Goal: Task Accomplishment & Management: Manage account settings

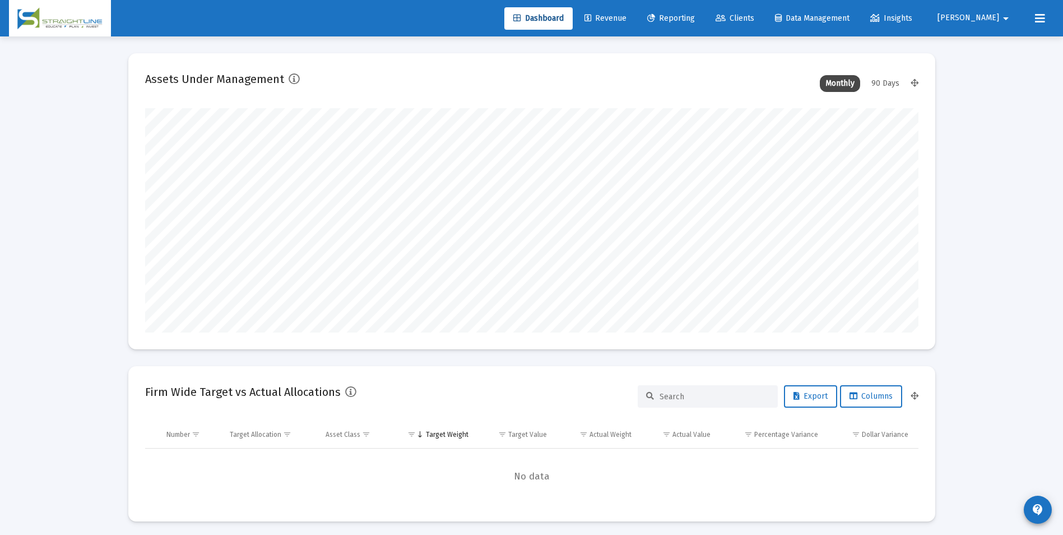
scroll to position [224, 417]
type input "[DATE]"
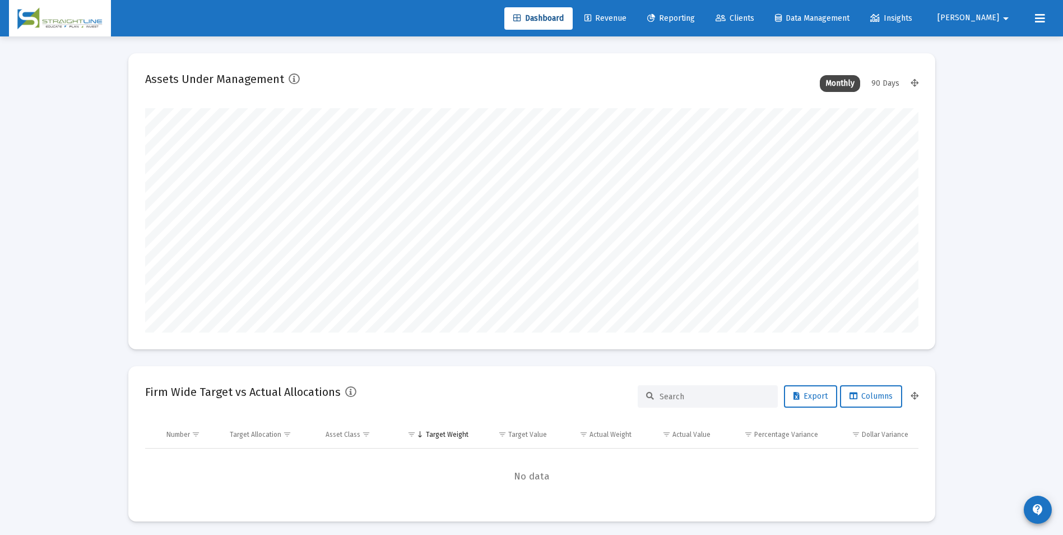
click at [627, 13] on span "Revenue" at bounding box center [606, 18] width 42 height 10
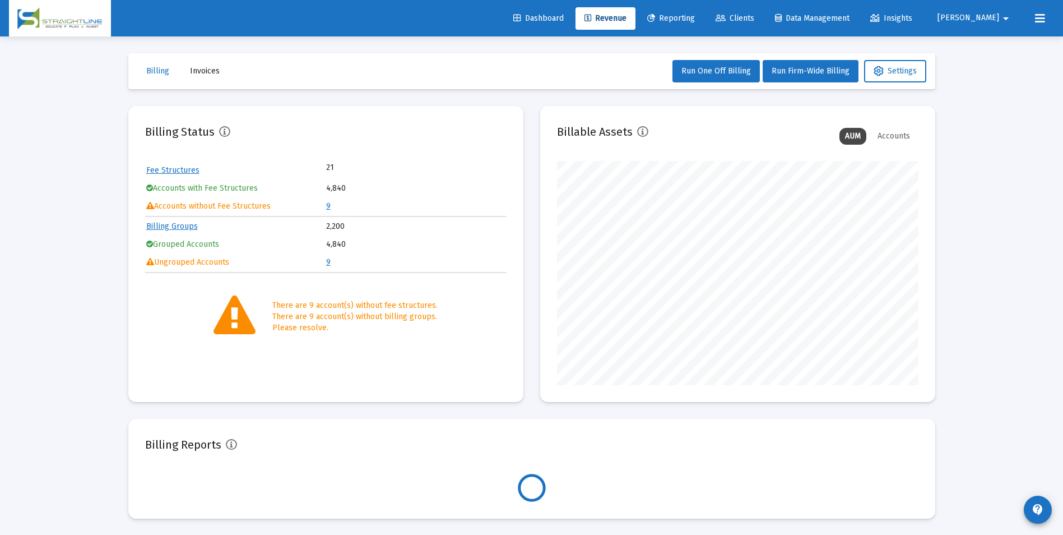
scroll to position [224, 362]
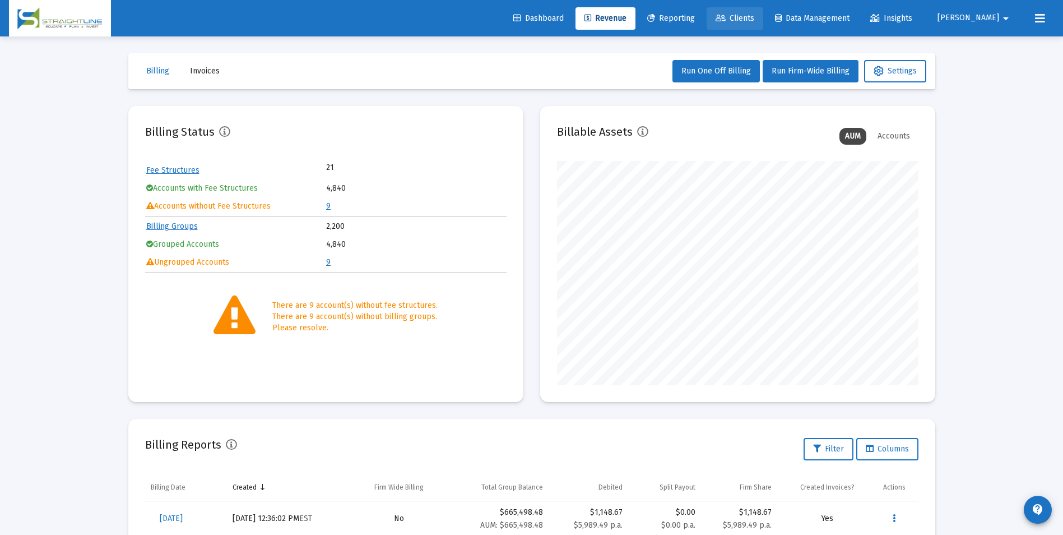
click at [755, 22] on span "Clients" at bounding box center [735, 18] width 39 height 10
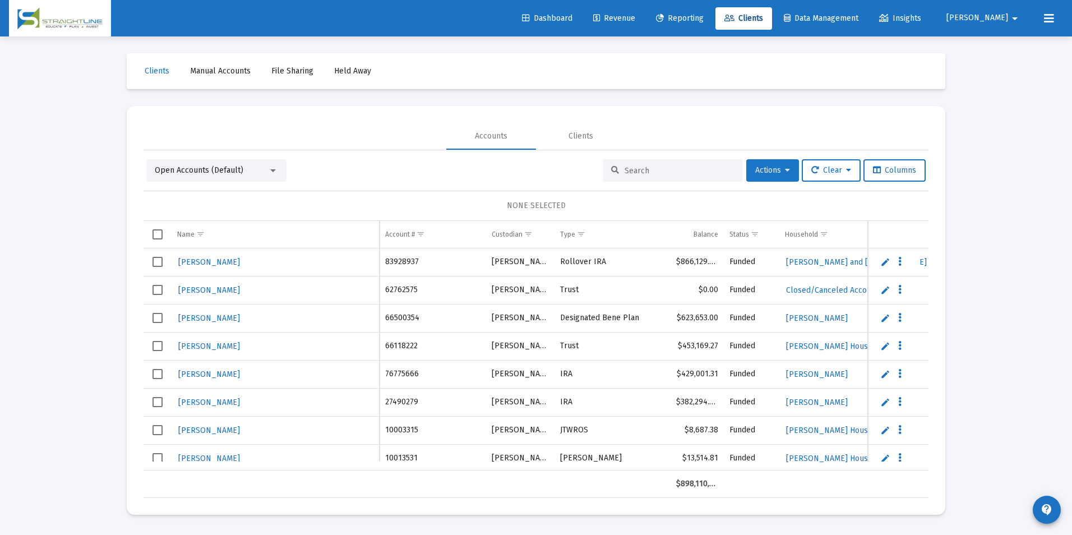
click at [783, 175] on button "Actions" at bounding box center [772, 170] width 53 height 22
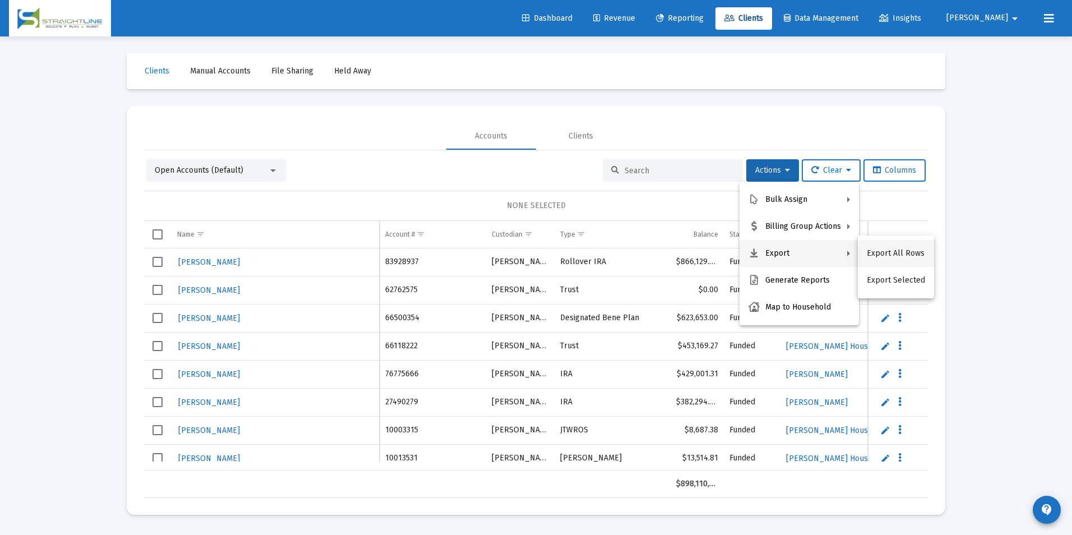
click at [879, 251] on button "Export All Rows" at bounding box center [896, 253] width 76 height 27
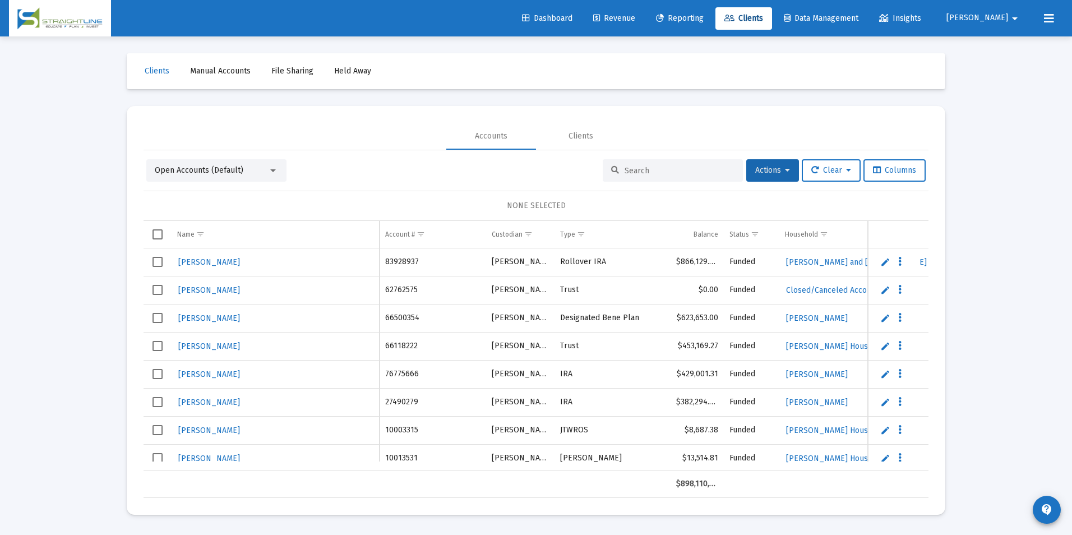
click at [1025, 116] on div "Loading... Clients Manual Accounts File Sharing Held Away Accounts Clients Open…" at bounding box center [536, 267] width 1072 height 535
click at [635, 15] on span "Revenue" at bounding box center [614, 18] width 42 height 10
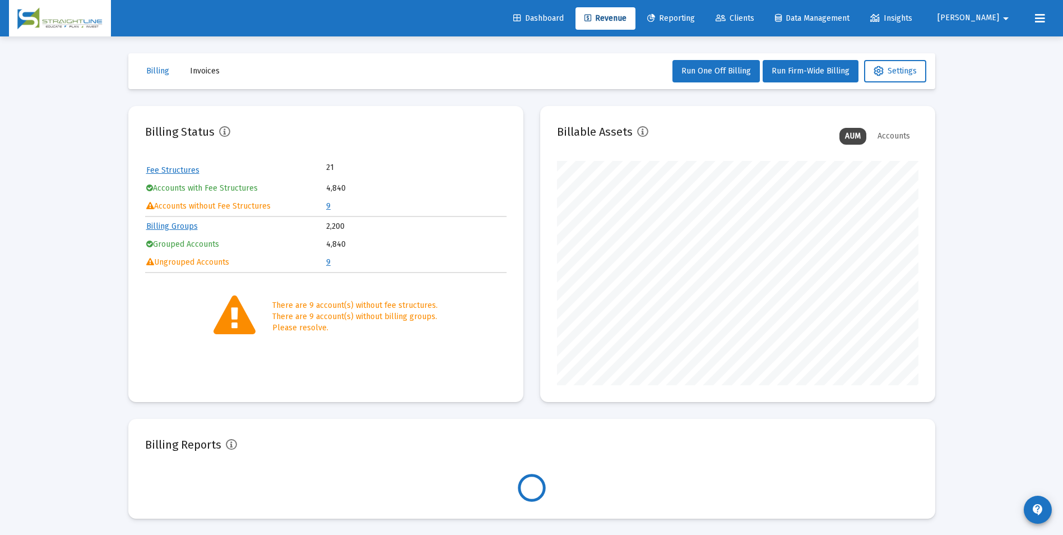
scroll to position [224, 362]
click at [329, 207] on link "9" at bounding box center [328, 206] width 4 height 10
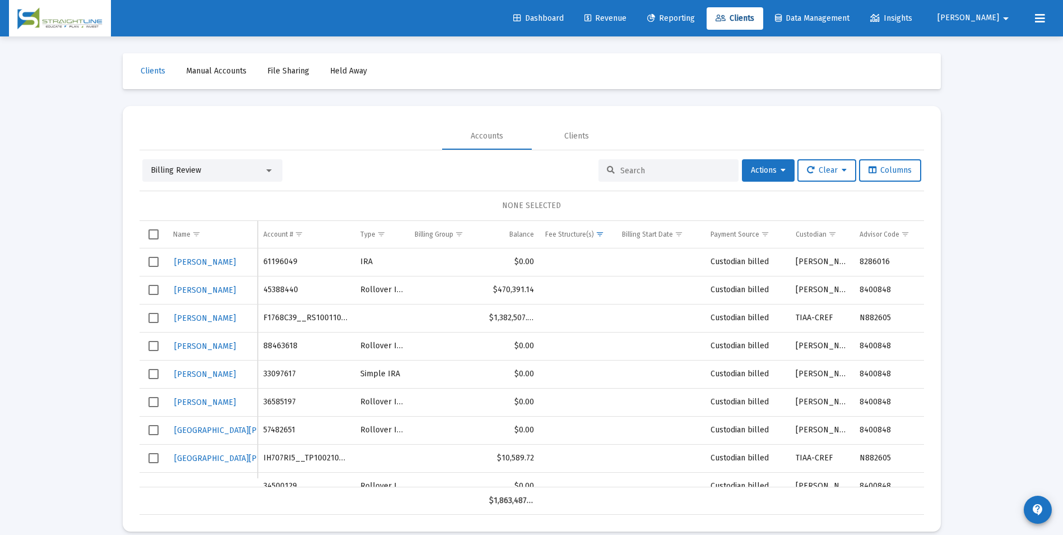
scroll to position [22, 0]
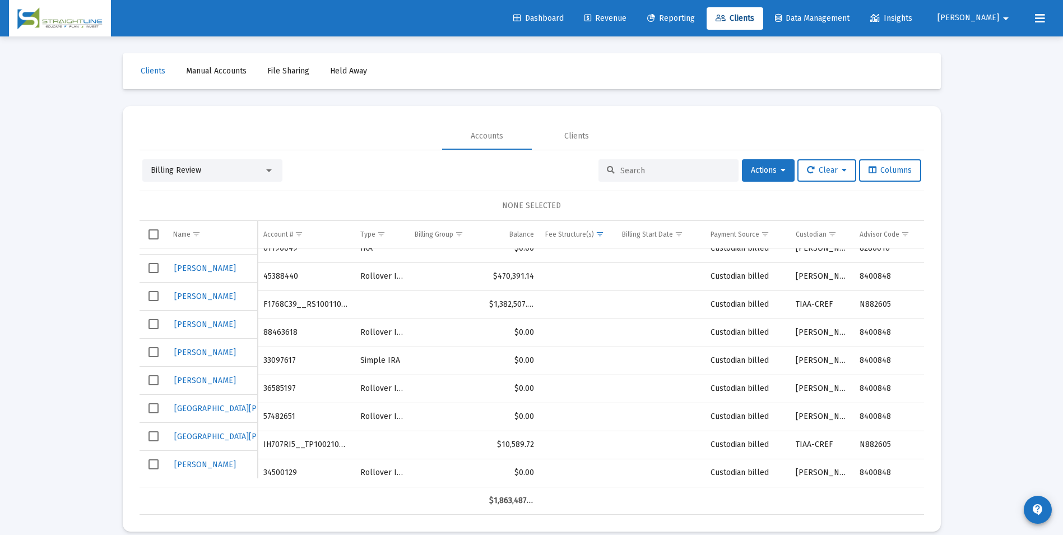
click at [234, 169] on div "Billing Review" at bounding box center [207, 170] width 113 height 11
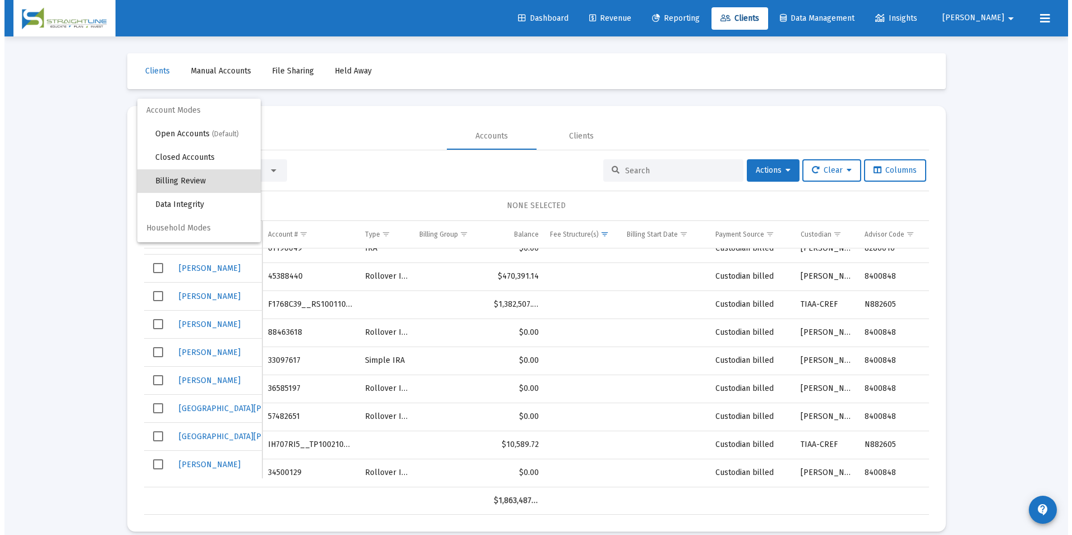
scroll to position [11, 0]
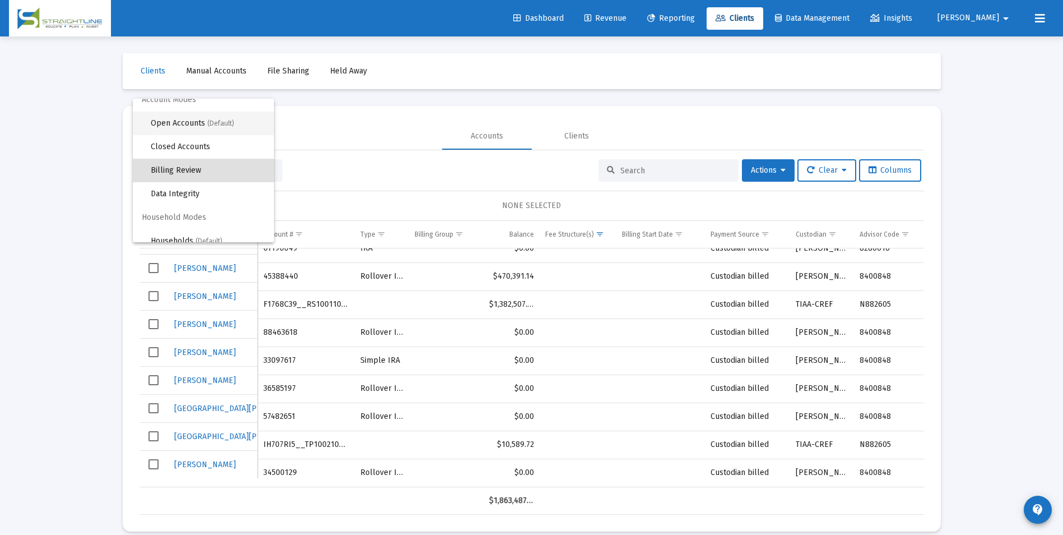
click at [220, 121] on span "(Default)" at bounding box center [220, 123] width 27 height 8
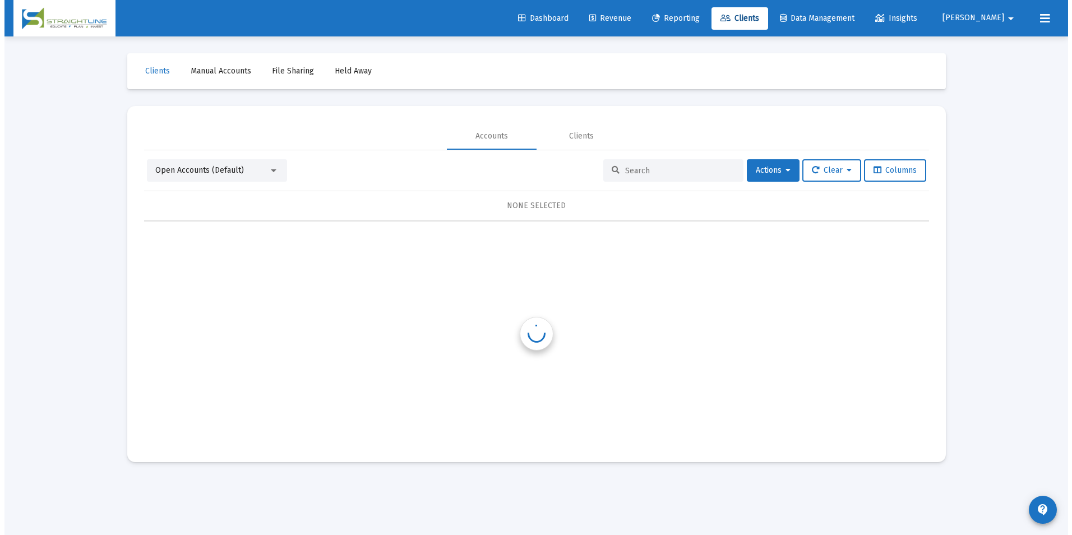
scroll to position [0, 0]
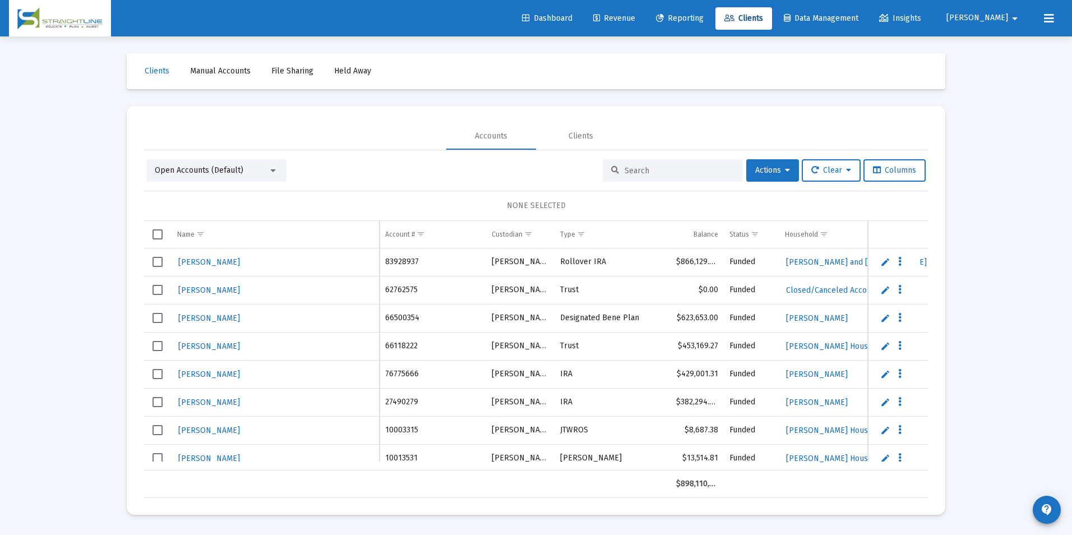
click at [680, 166] on input at bounding box center [679, 171] width 110 height 10
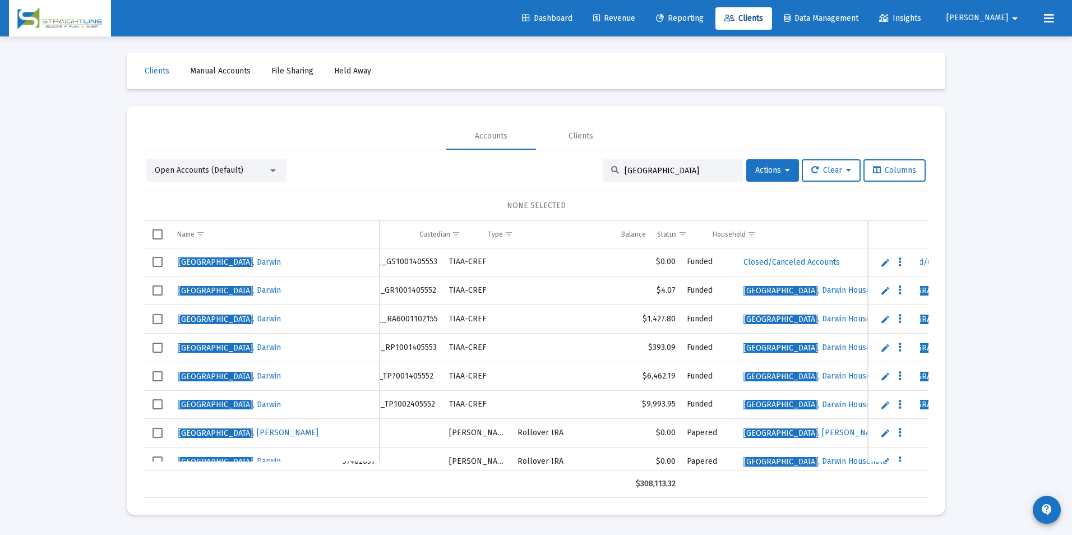
scroll to position [0, 25]
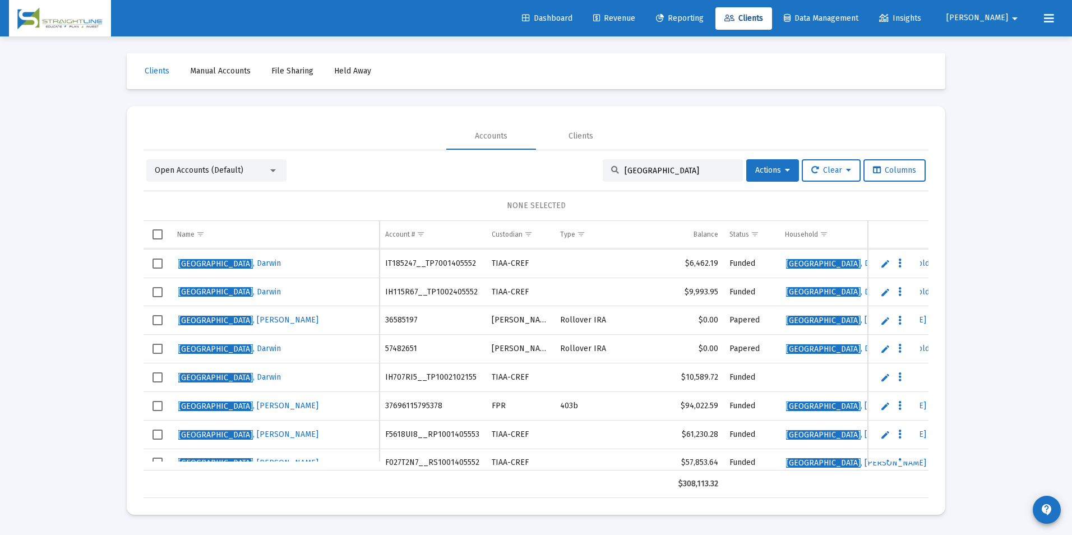
type input "[GEOGRAPHIC_DATA]"
click at [159, 373] on span "Select row" at bounding box center [157, 377] width 10 height 10
click at [771, 173] on span "Actions" at bounding box center [772, 170] width 35 height 10
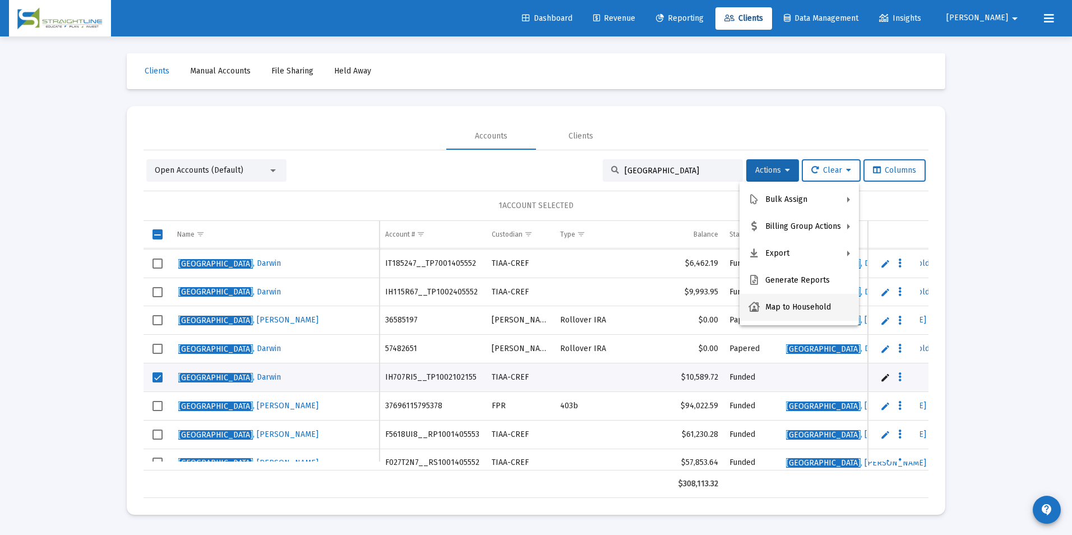
click at [779, 306] on button "Map to Household" at bounding box center [798, 307] width 119 height 27
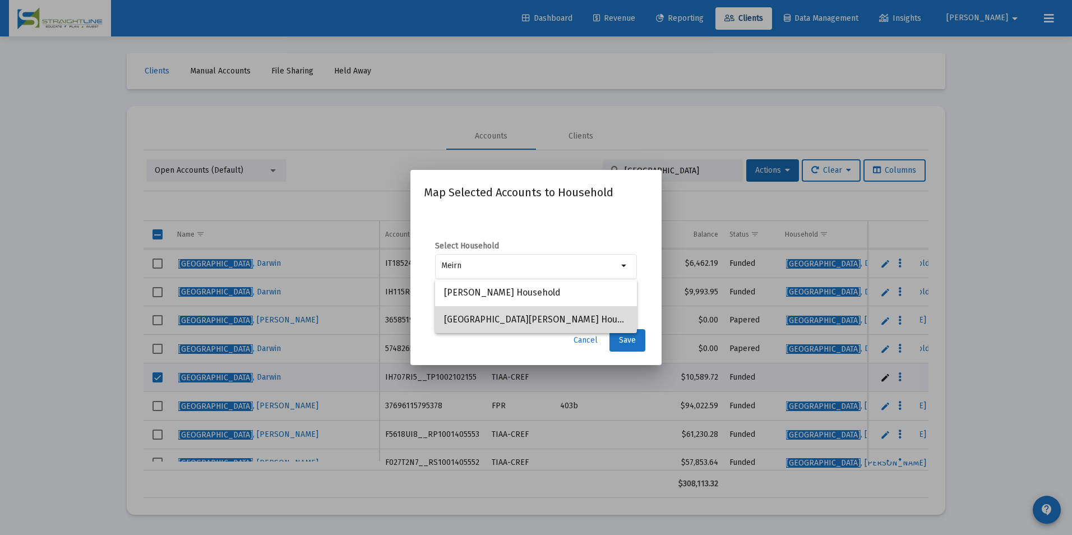
click at [451, 330] on span "[GEOGRAPHIC_DATA][PERSON_NAME] Household" at bounding box center [536, 319] width 184 height 27
type input "[GEOGRAPHIC_DATA][PERSON_NAME] Household"
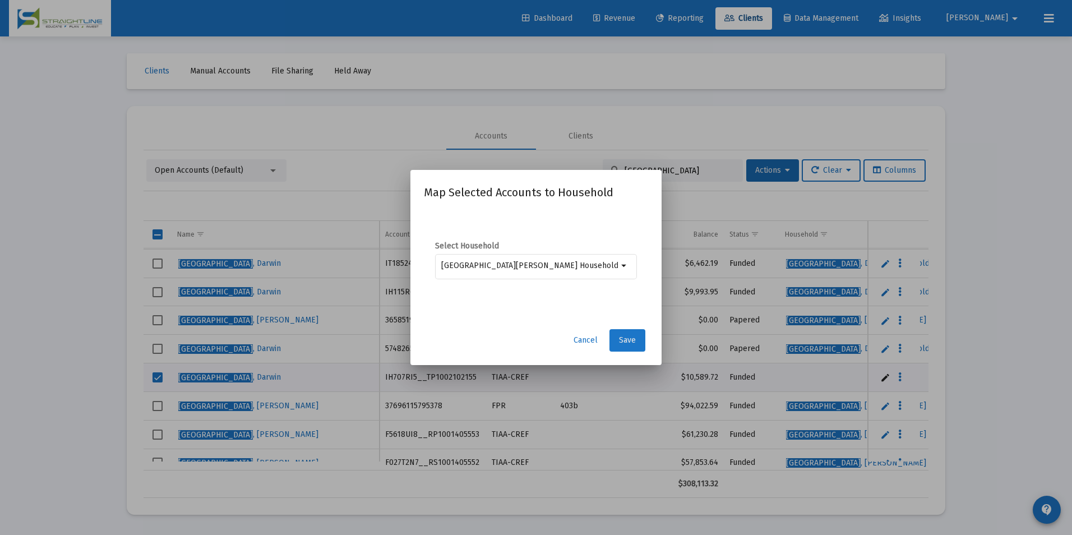
click at [644, 340] on button "Save" at bounding box center [627, 340] width 36 height 22
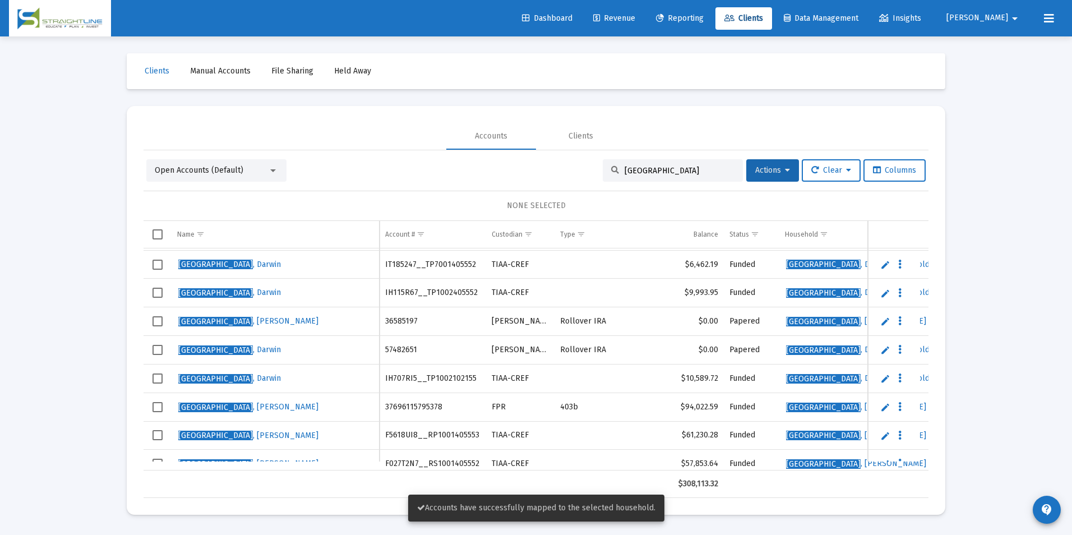
click at [155, 374] on span "Select row" at bounding box center [157, 378] width 10 height 10
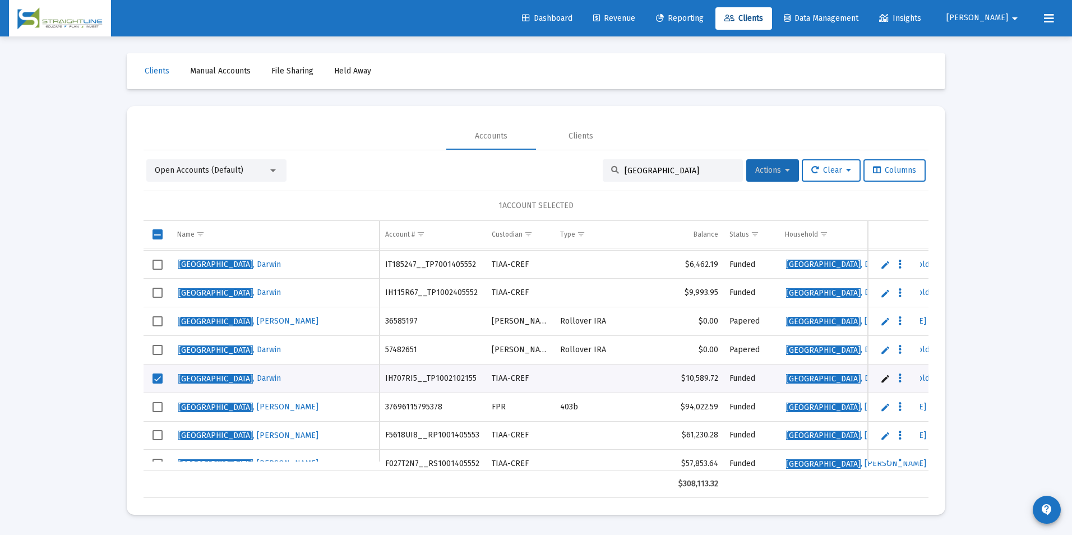
click at [772, 170] on span "Actions" at bounding box center [772, 170] width 35 height 10
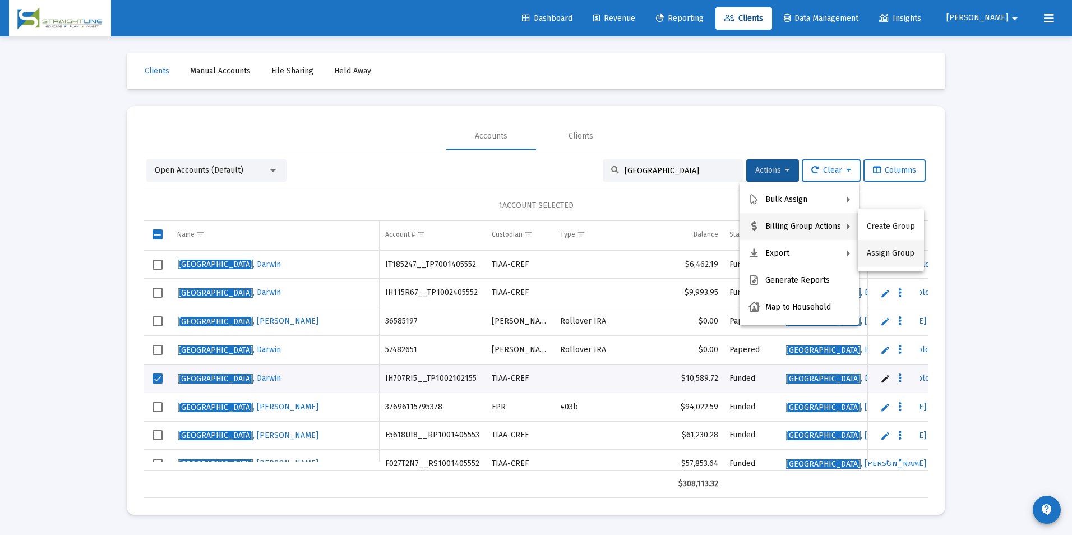
click at [885, 255] on button "Assign Group" at bounding box center [891, 253] width 66 height 27
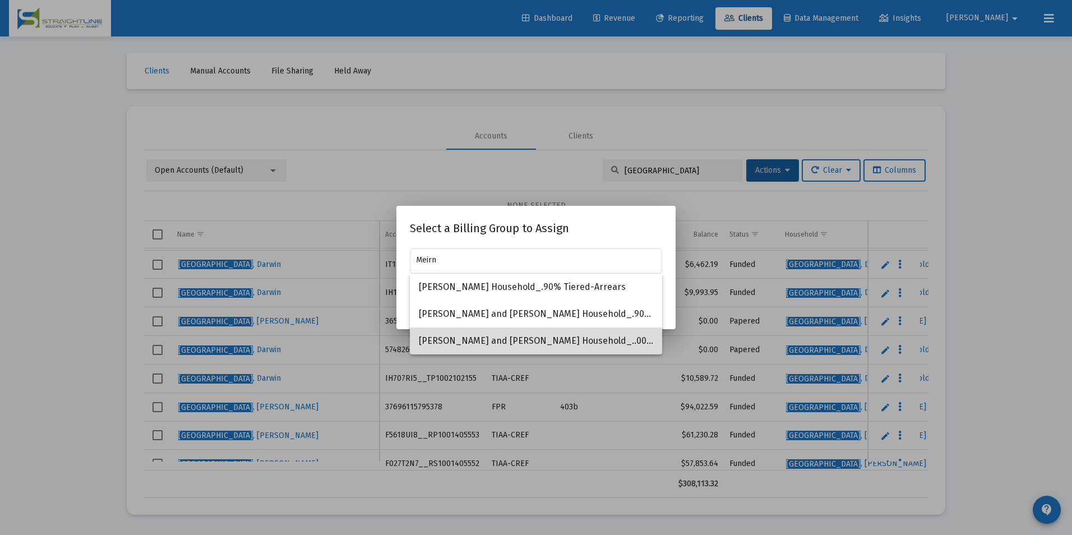
click at [589, 338] on span "[PERSON_NAME] and [PERSON_NAME] Household_..00% No Fee" at bounding box center [536, 340] width 234 height 27
type input "[PERSON_NAME] and [PERSON_NAME] Household_..00% No Fee"
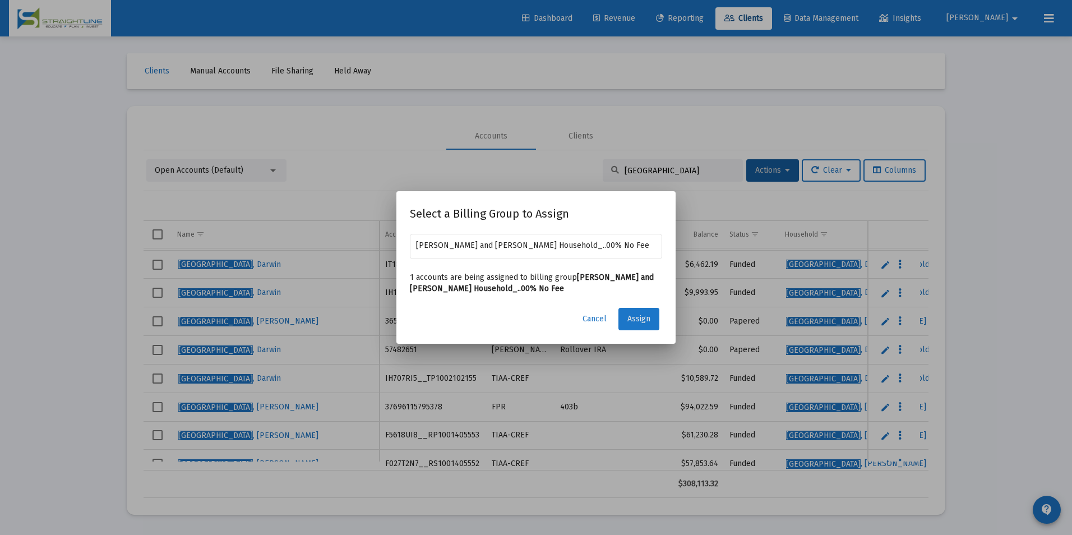
click at [629, 328] on button "Assign" at bounding box center [638, 319] width 41 height 22
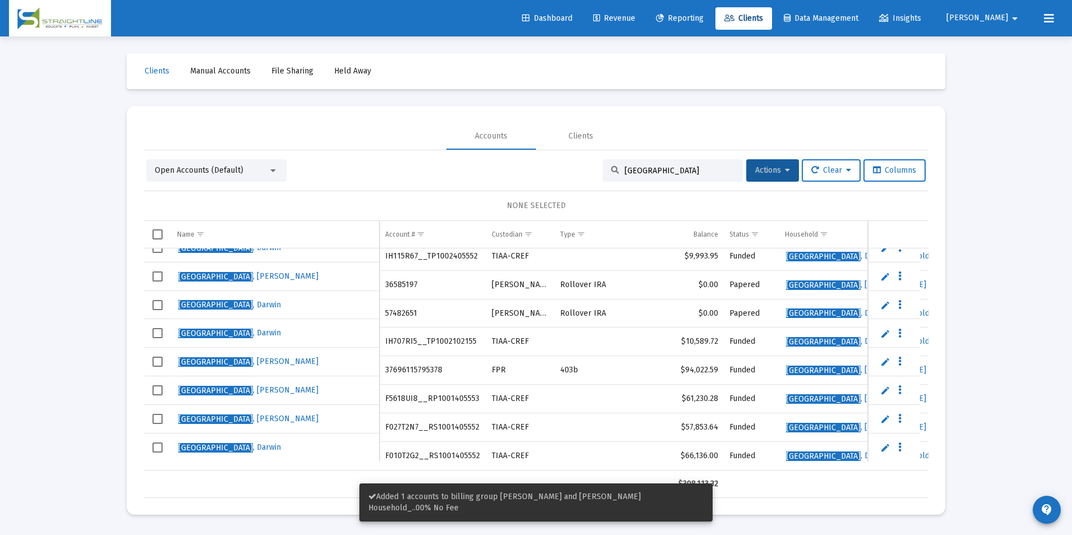
drag, startPoint x: 478, startPoint y: 470, endPoint x: 490, endPoint y: 468, distance: 12.5
click at [490, 468] on div "Name Name Account # Custodian Type Balance Status Household Billing Group Incep…" at bounding box center [536, 359] width 785 height 277
click at [1009, 363] on div "Loading... Clients Manual Accounts File Sharing Held Away Accounts Clients Open…" at bounding box center [536, 267] width 1072 height 535
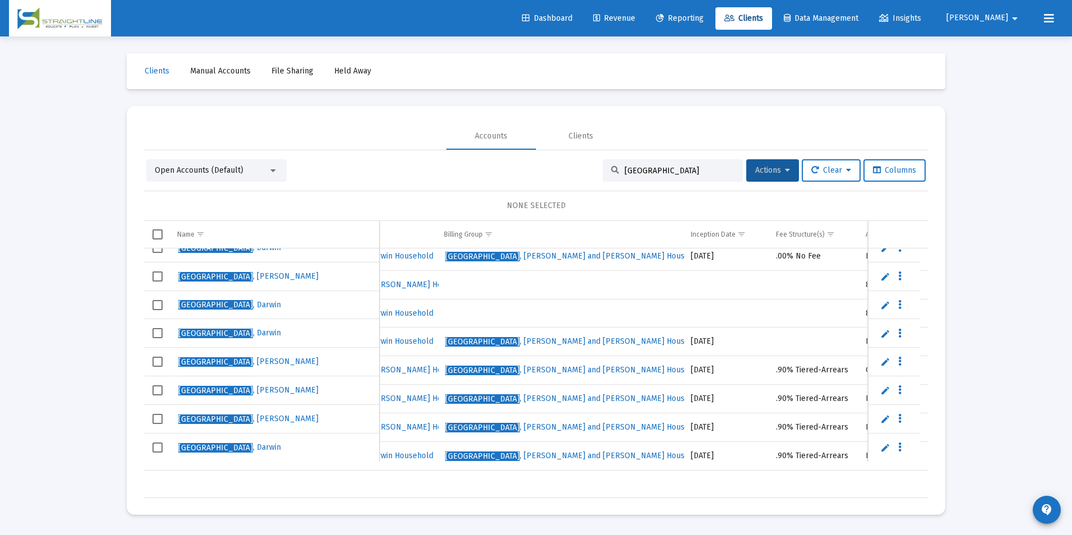
click at [179, 345] on td "[GEOGRAPHIC_DATA][PERSON_NAME][GEOGRAPHIC_DATA]" at bounding box center [276, 333] width 208 height 29
click at [159, 336] on span "Select row" at bounding box center [157, 333] width 10 height 10
click at [755, 168] on span "Actions" at bounding box center [772, 170] width 35 height 10
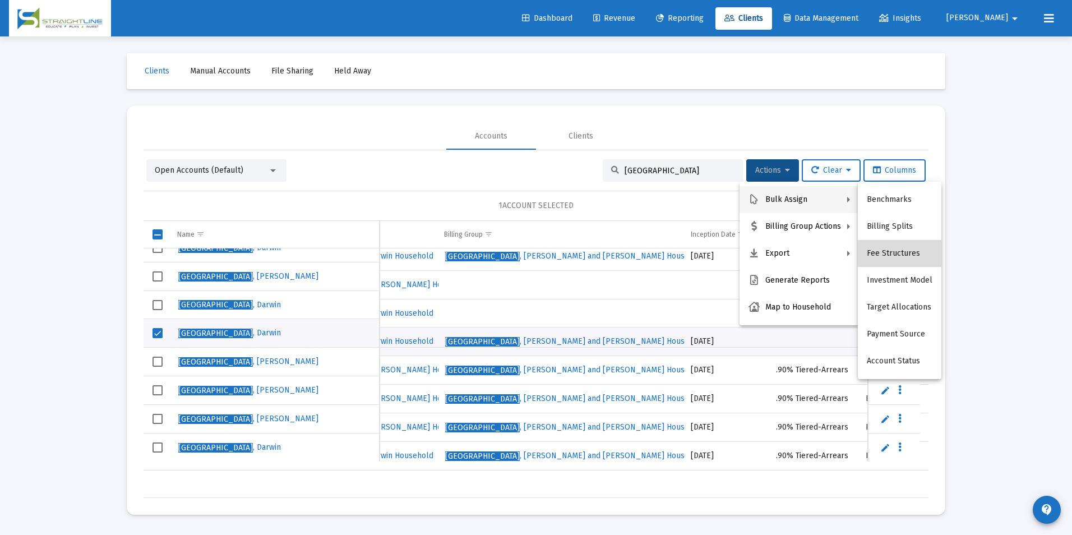
click at [920, 246] on button "Fee Structures" at bounding box center [900, 253] width 84 height 27
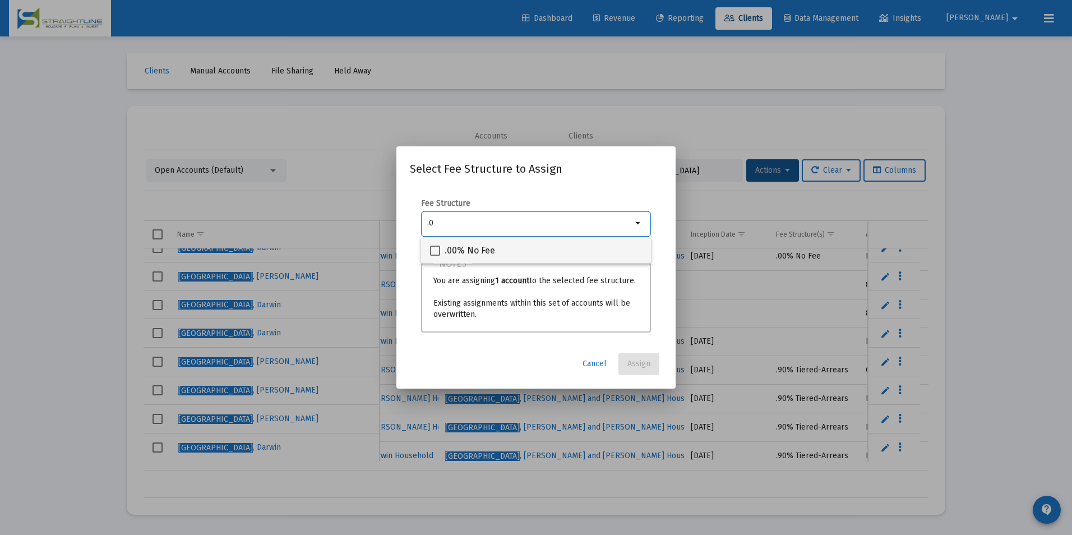
type input ".0"
click at [522, 251] on div ".00% No Fee" at bounding box center [536, 250] width 212 height 27
checkbox input "true"
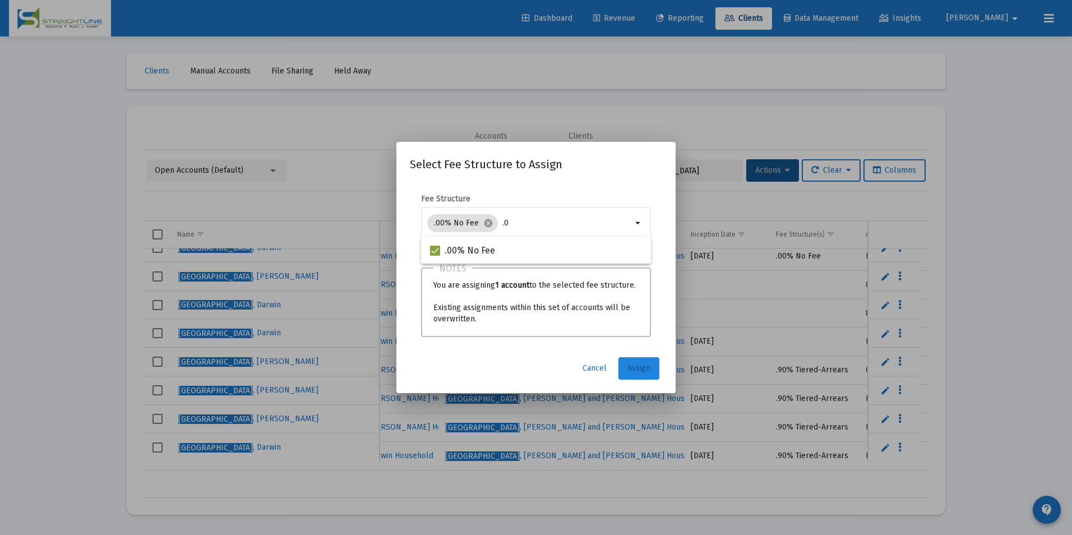
click at [627, 363] on button "Assign" at bounding box center [638, 368] width 41 height 22
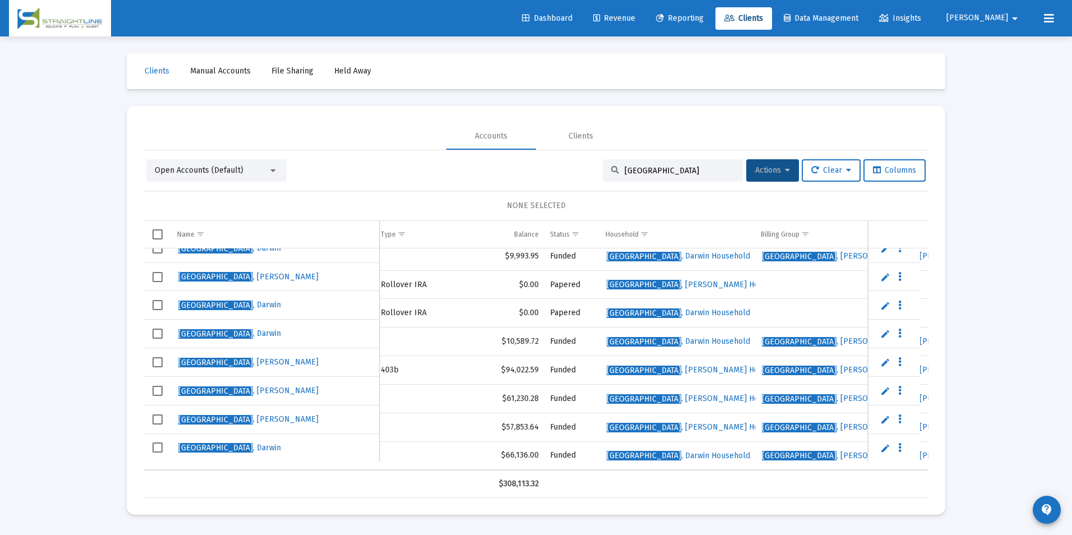
scroll to position [156, 285]
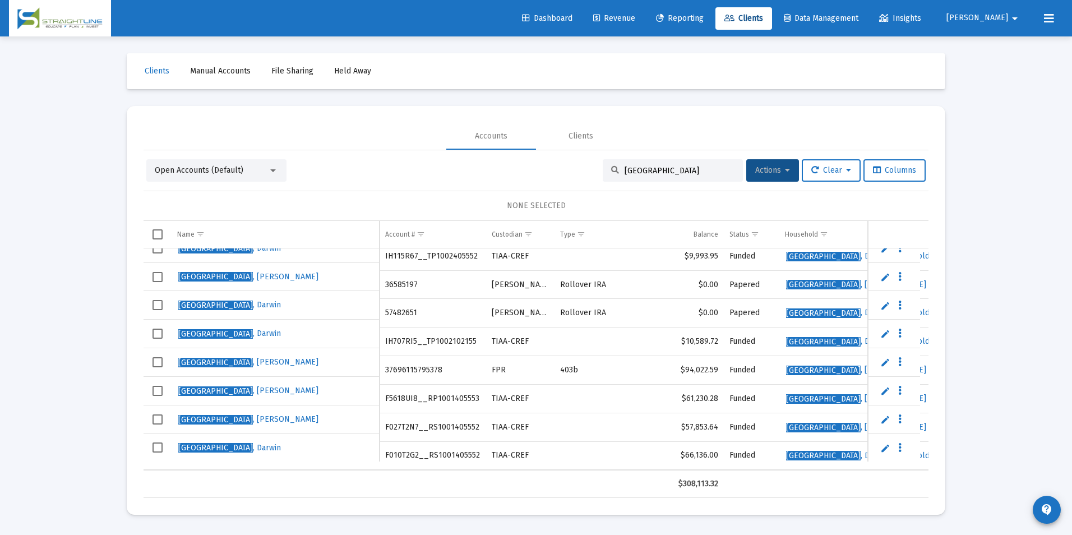
click at [154, 272] on span "Select row" at bounding box center [157, 277] width 10 height 10
click at [161, 307] on span "Select row" at bounding box center [157, 305] width 10 height 10
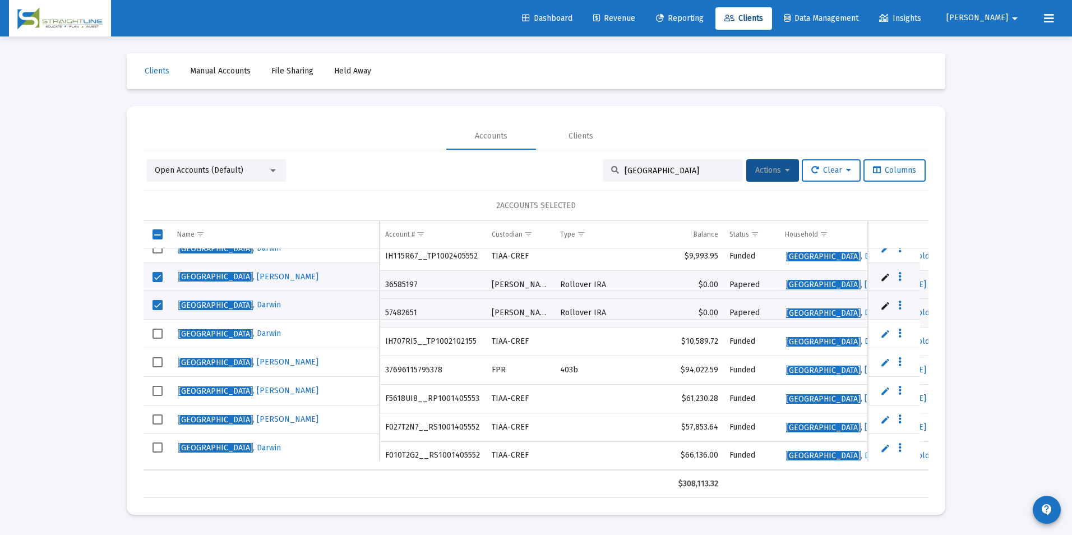
click at [746, 164] on button "Actions" at bounding box center [772, 170] width 53 height 22
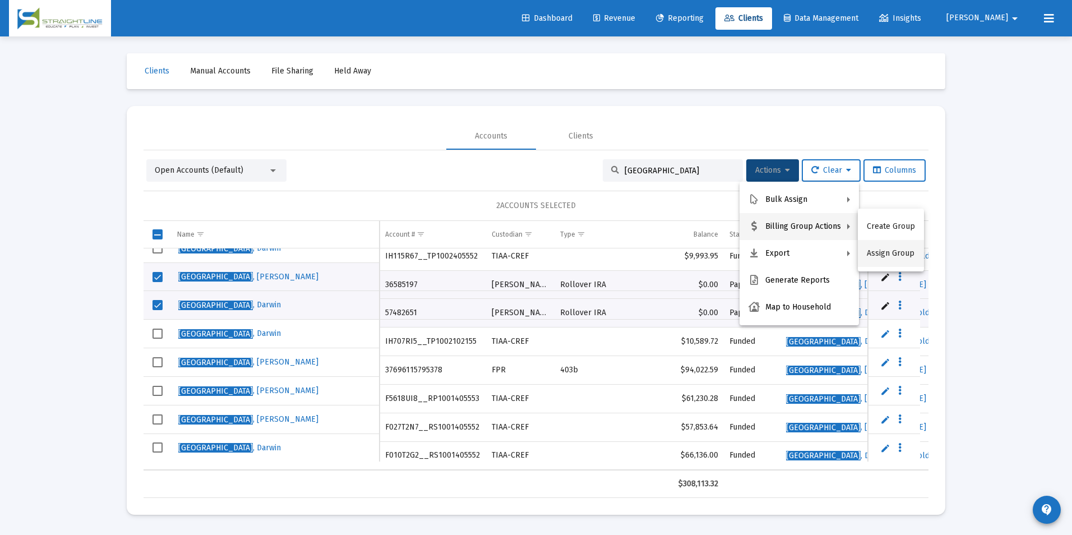
click at [911, 258] on button "Assign Group" at bounding box center [891, 253] width 66 height 27
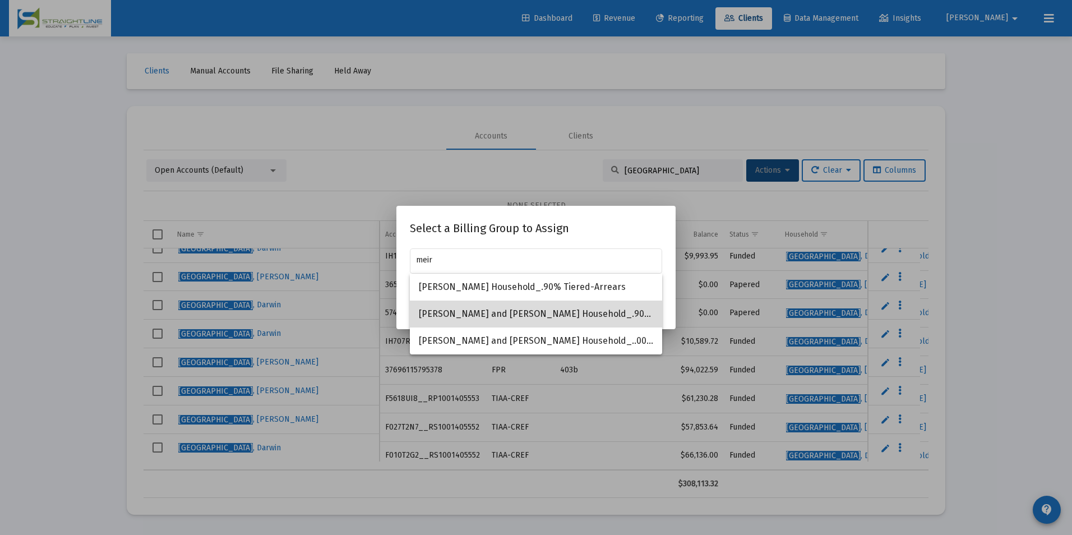
click at [624, 313] on span "[PERSON_NAME] and [PERSON_NAME] Household_.90% Tiered-Arrears" at bounding box center [536, 313] width 234 height 27
type input "[PERSON_NAME] and [PERSON_NAME] Household_.90% Tiered-Arrears"
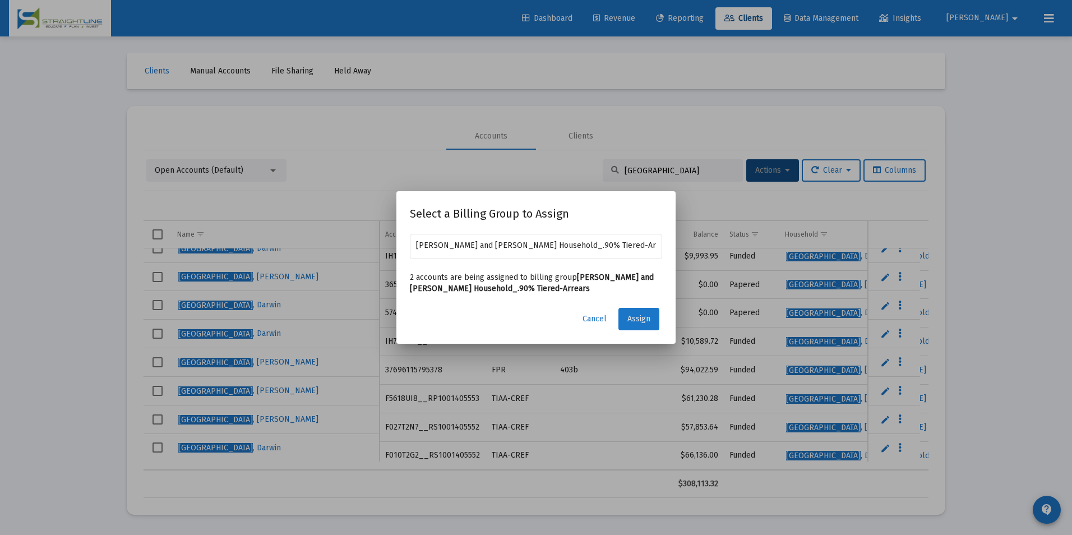
click at [624, 314] on button "Assign" at bounding box center [638, 319] width 41 height 22
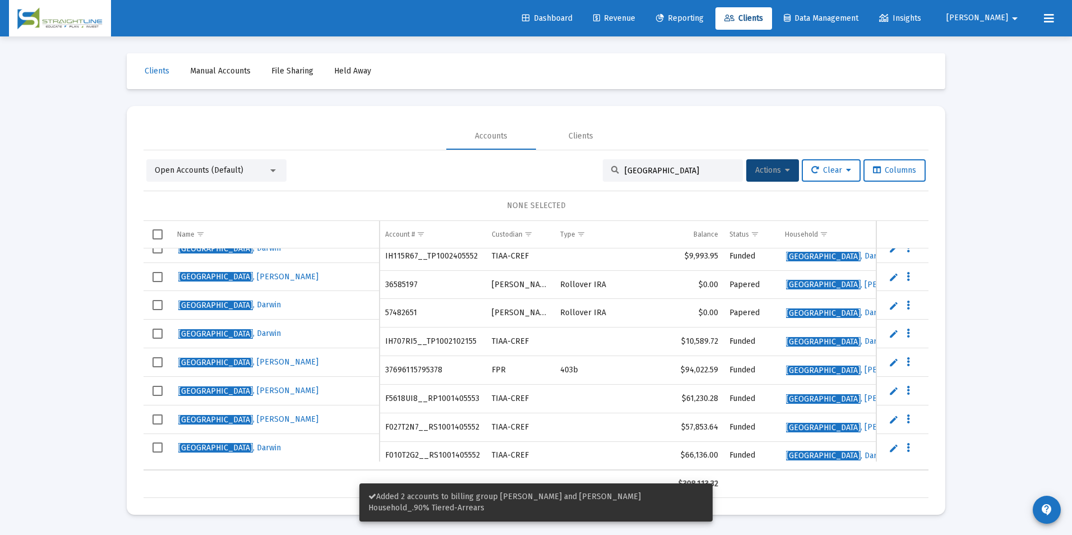
click at [159, 302] on span "Select row" at bounding box center [157, 305] width 10 height 10
click at [159, 281] on span "Select row" at bounding box center [157, 277] width 10 height 10
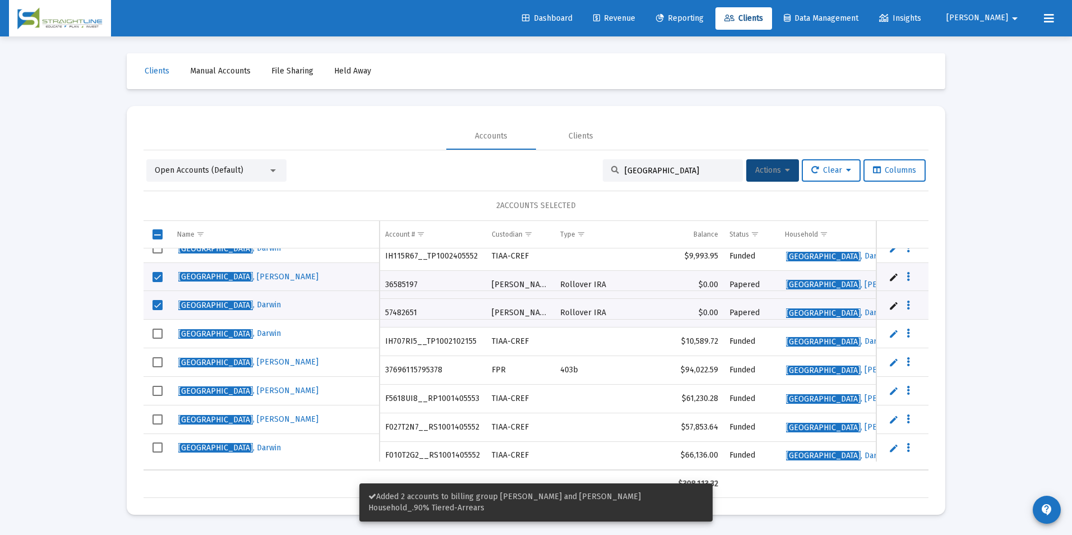
click at [778, 181] on button "Actions" at bounding box center [772, 170] width 53 height 22
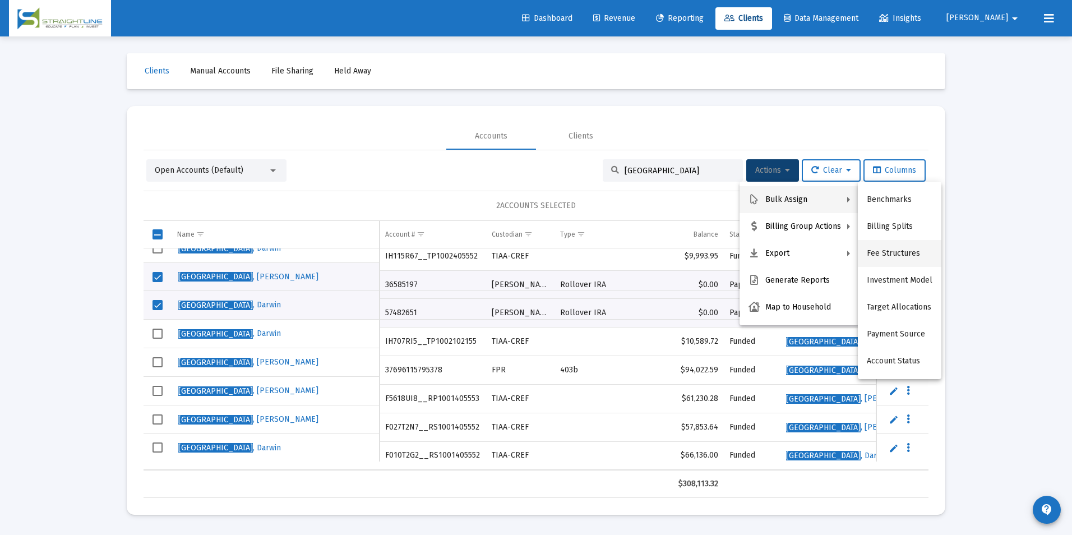
click at [885, 255] on button "Fee Structures" at bounding box center [900, 253] width 84 height 27
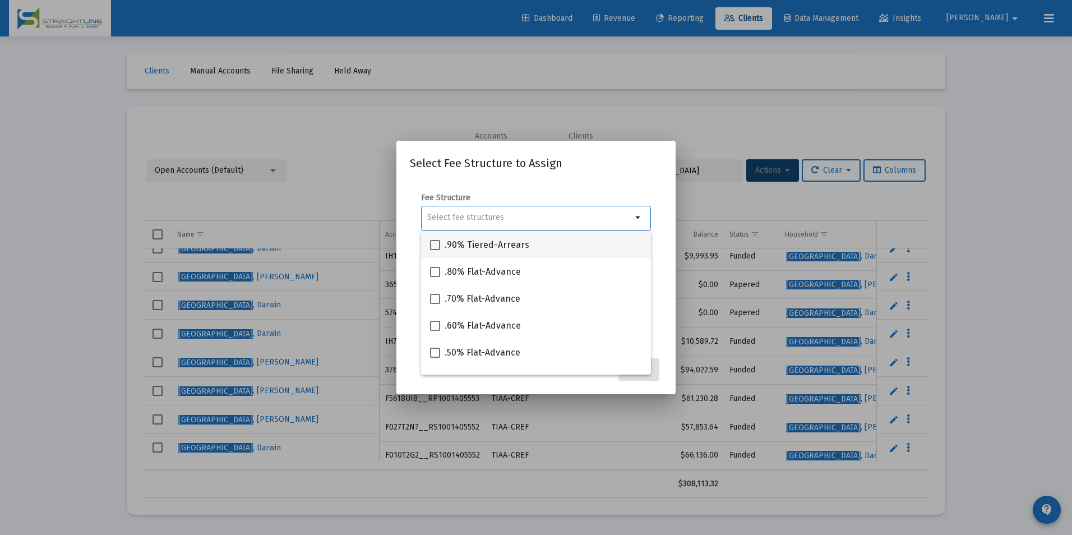
click at [475, 240] on span ".90% Tiered-Arrears" at bounding box center [487, 244] width 85 height 13
click at [435, 250] on input ".90% Tiered-Arrears" at bounding box center [434, 250] width 1 height 1
checkbox input "true"
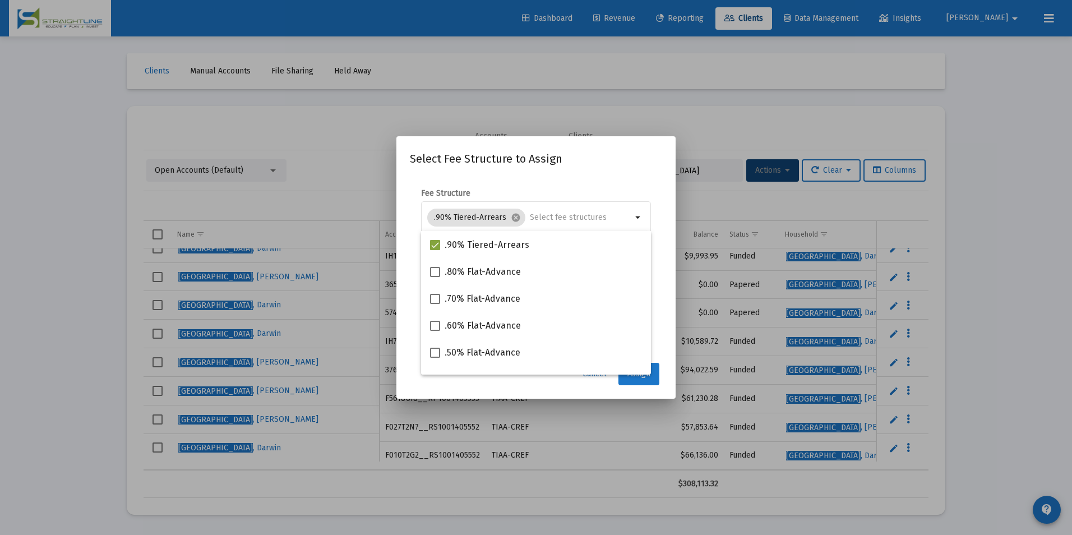
click at [632, 382] on button "Assign" at bounding box center [638, 374] width 41 height 22
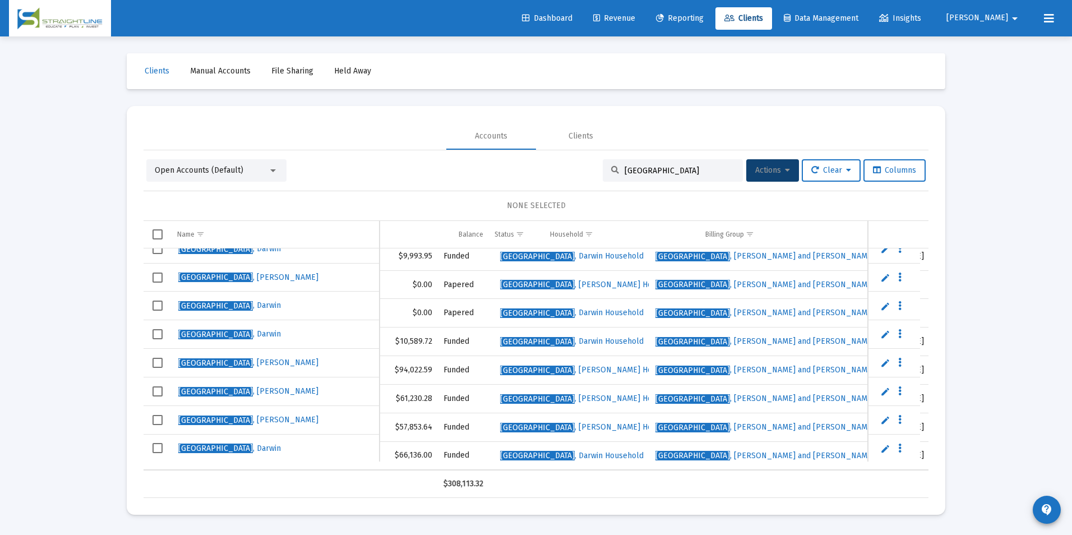
scroll to position [0, 281]
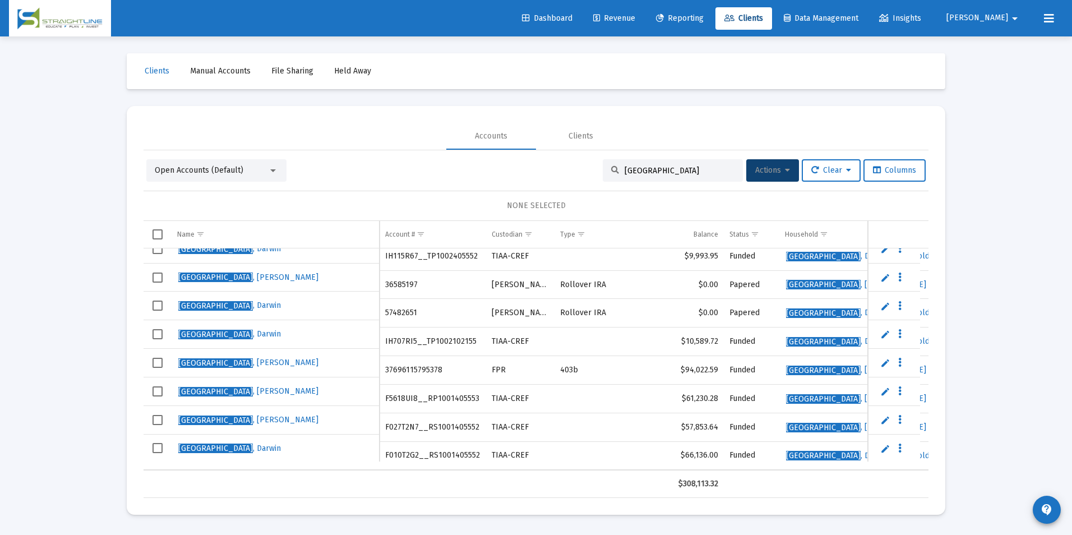
click at [392, 339] on td "IH707RI5__TP1002102155" at bounding box center [433, 341] width 107 height 29
copy td "IH707RI5__TP1002102155"
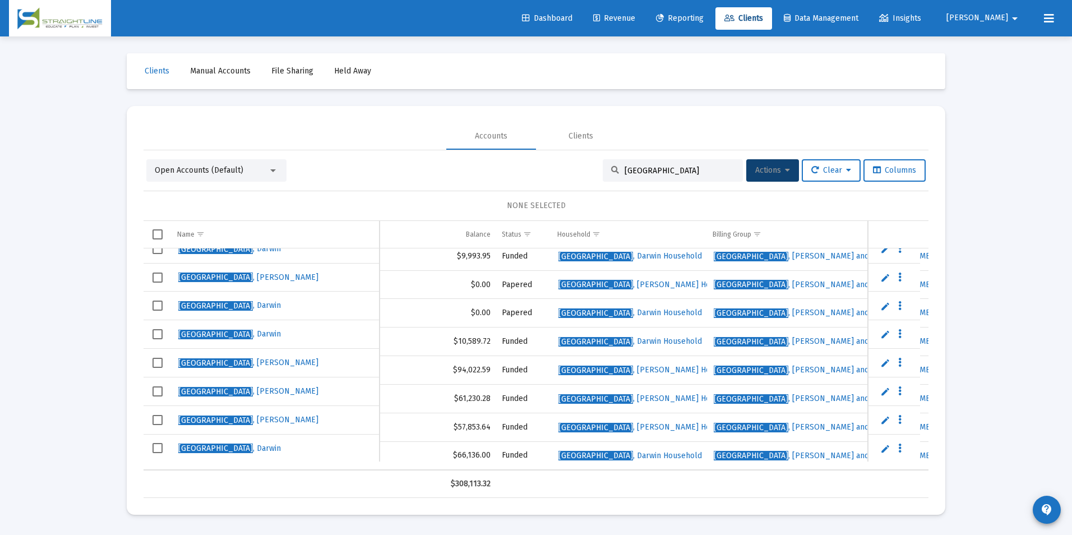
scroll to position [0, 0]
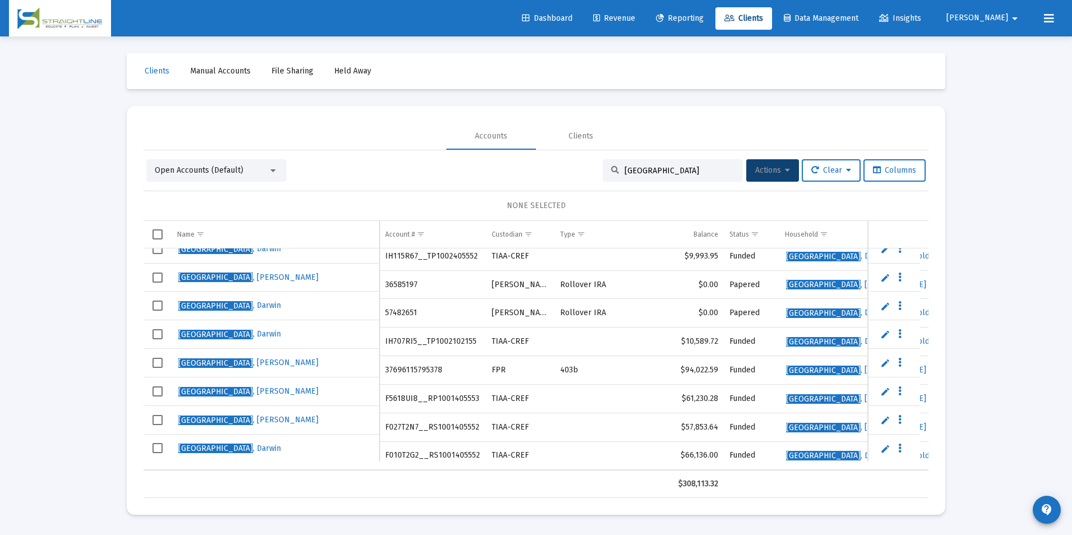
copy td "IH707RI5__TP1002102155"
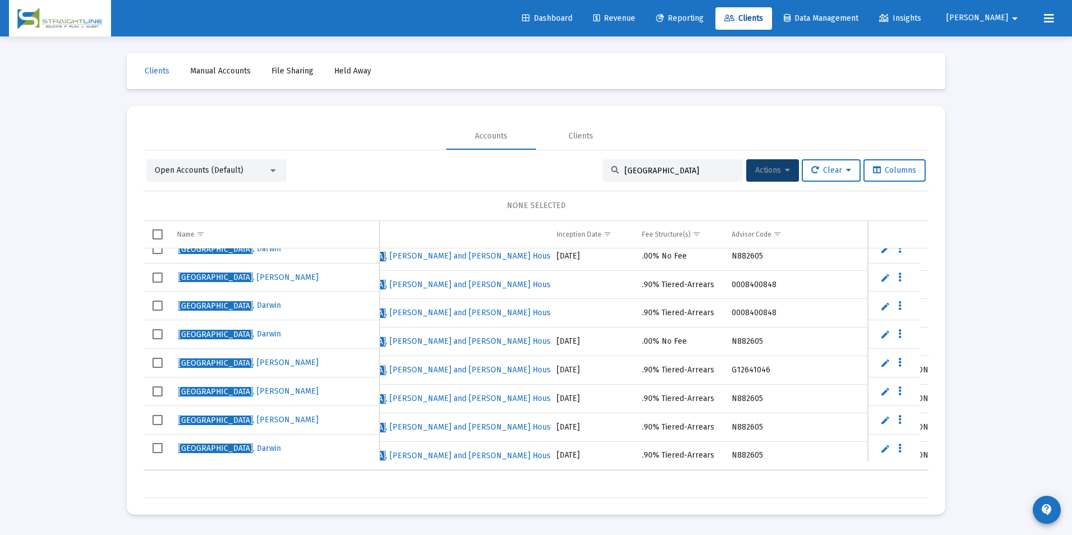
drag, startPoint x: 681, startPoint y: 168, endPoint x: 566, endPoint y: 171, distance: 115.5
click at [566, 171] on div "Open Accounts (Default) Meirndorf Actions Clear Columns" at bounding box center [535, 170] width 779 height 22
click at [644, 12] on link "Revenue" at bounding box center [614, 18] width 60 height 22
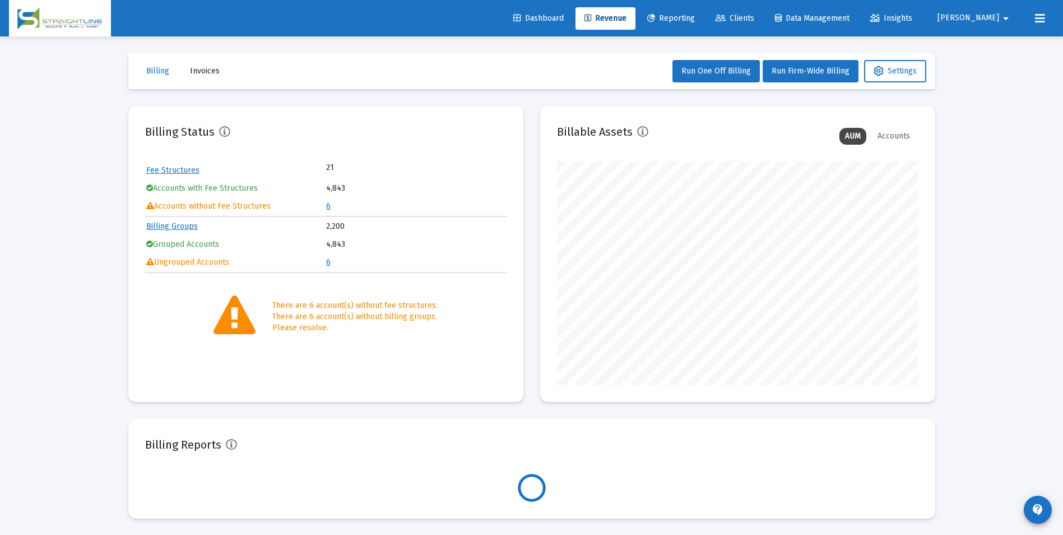
scroll to position [224, 362]
click at [330, 203] on link "6" at bounding box center [328, 206] width 4 height 10
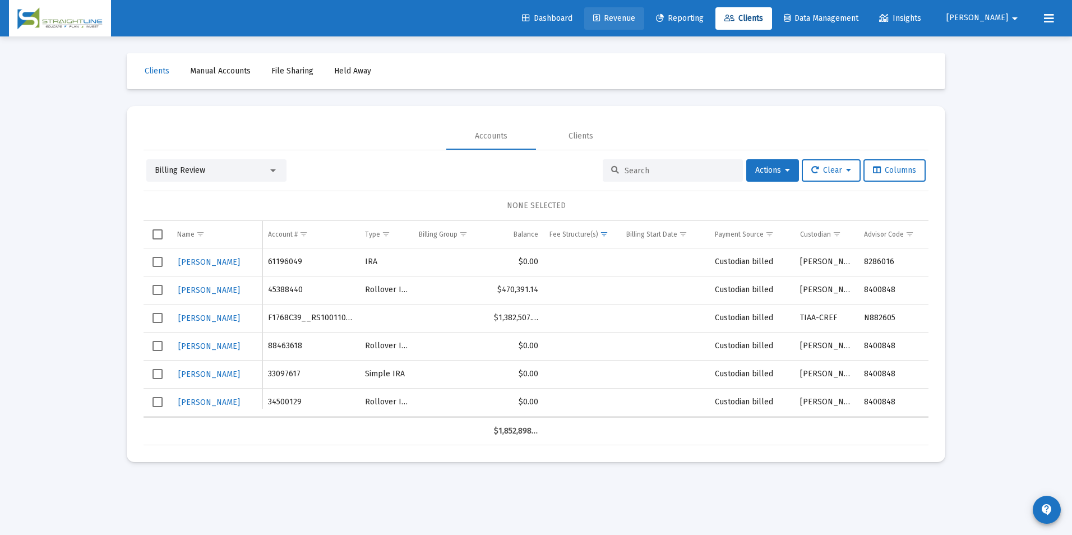
click at [635, 21] on span "Revenue" at bounding box center [614, 18] width 42 height 10
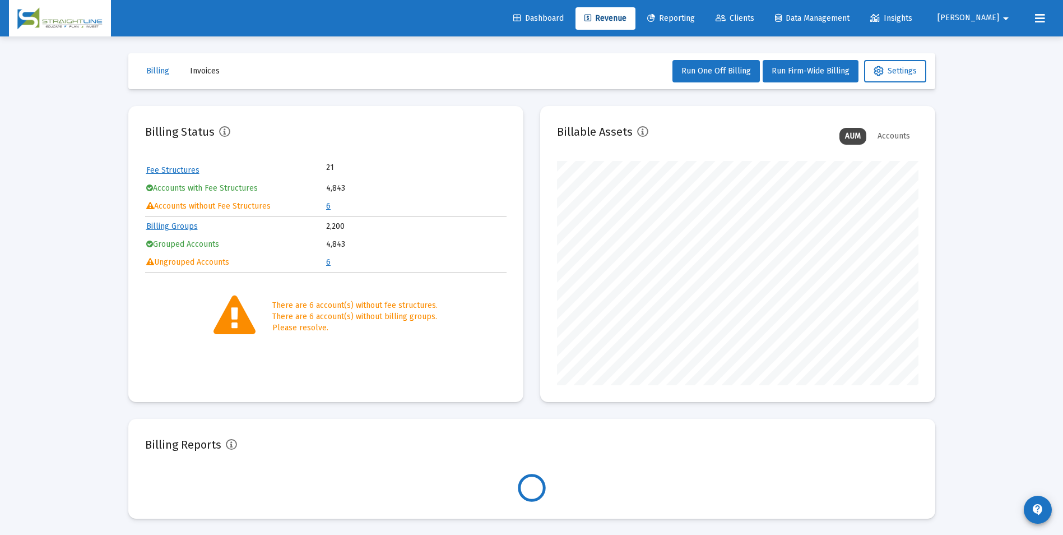
scroll to position [224, 362]
click at [755, 20] on span "Clients" at bounding box center [735, 18] width 39 height 10
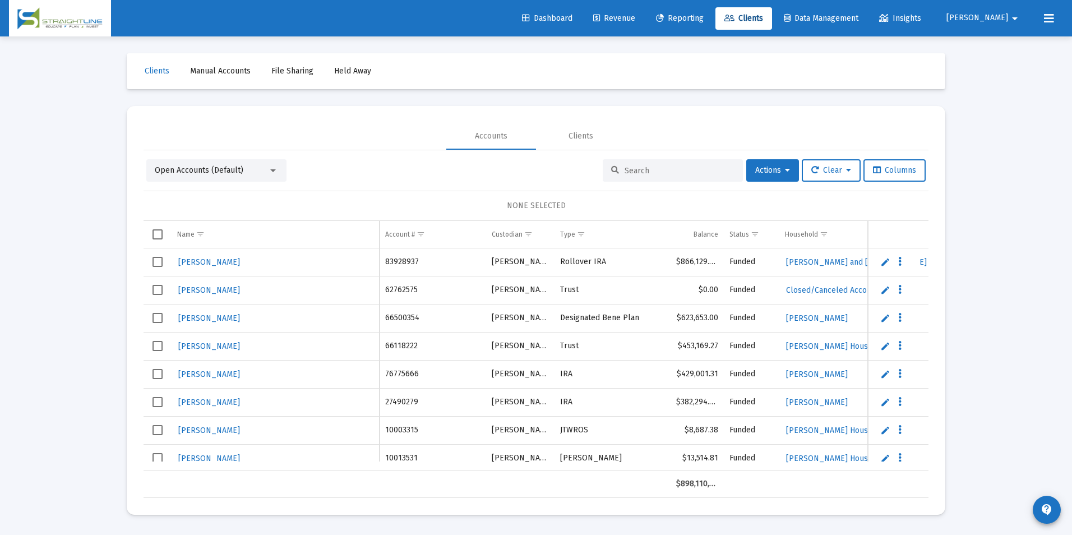
click at [640, 170] on input at bounding box center [679, 171] width 110 height 10
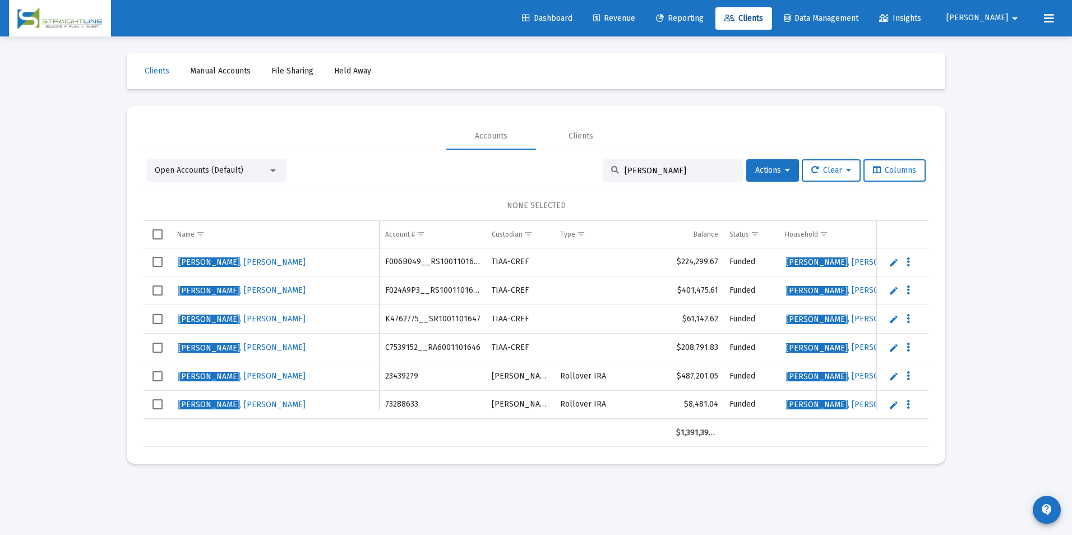
click at [707, 173] on input "[PERSON_NAME]" at bounding box center [679, 171] width 110 height 10
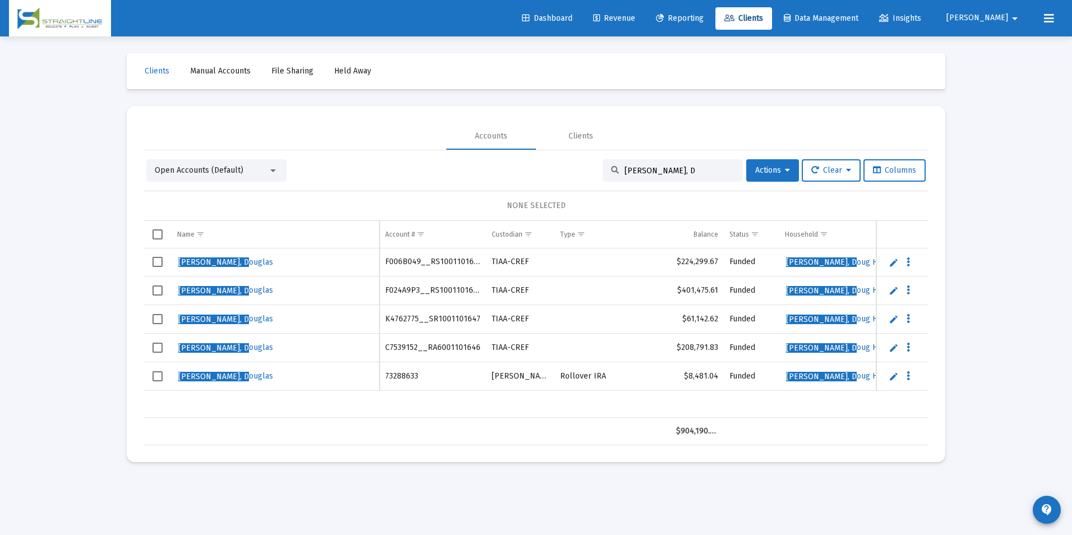
type input "[PERSON_NAME], D"
click at [200, 295] on span "[PERSON_NAME], D" at bounding box center [213, 291] width 71 height 10
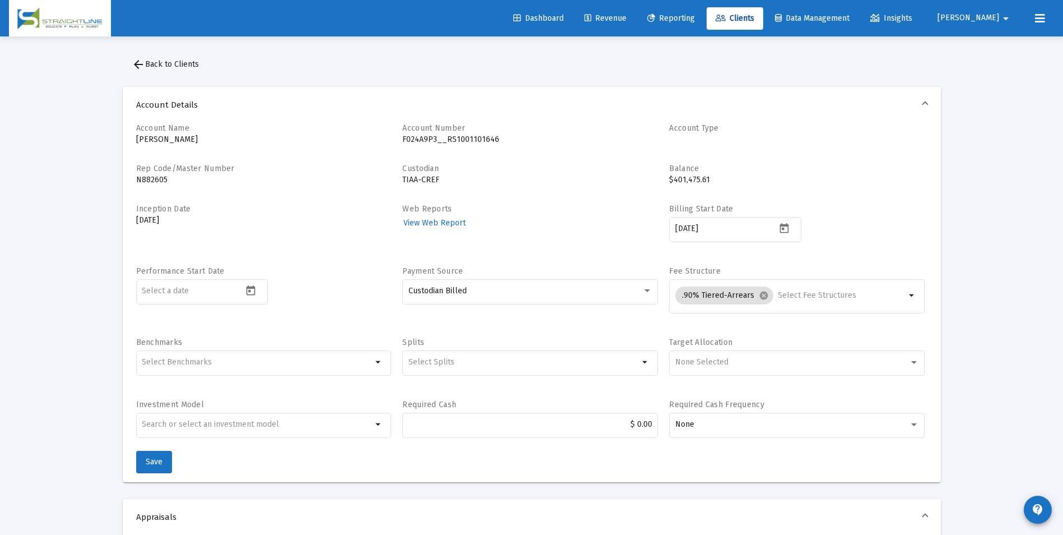
drag, startPoint x: 403, startPoint y: 138, endPoint x: 493, endPoint y: 139, distance: 90.3
click at [493, 139] on p "F024A9P3__RS1001101646" at bounding box center [531, 139] width 256 height 11
copy p "F024A9P3__RS1001101646"
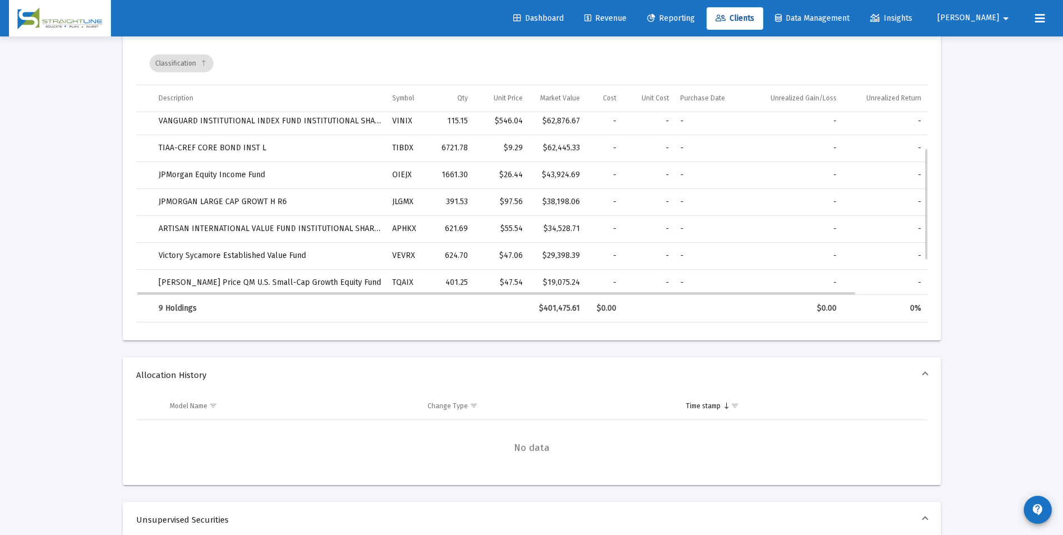
scroll to position [114, 0]
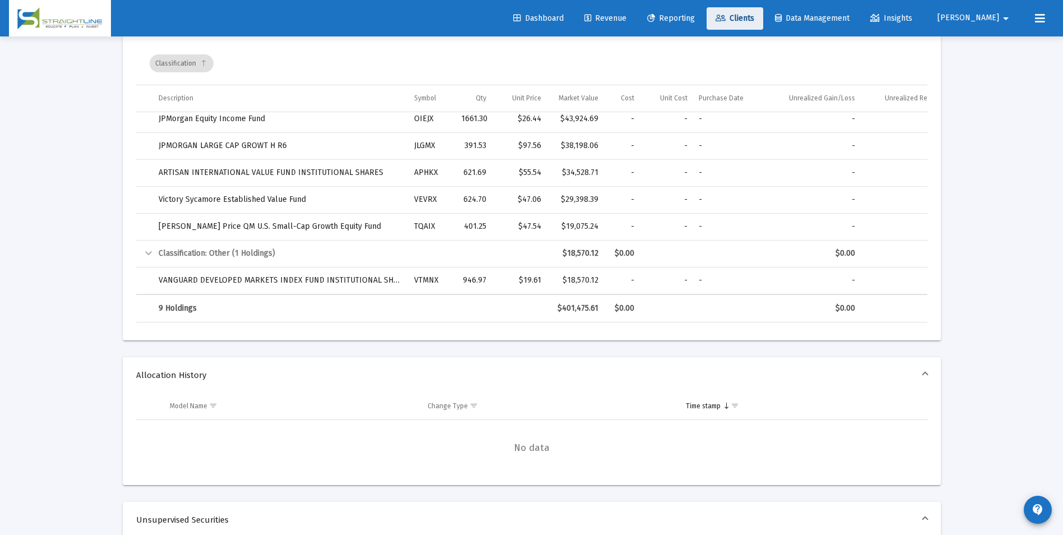
click at [755, 22] on span "Clients" at bounding box center [735, 18] width 39 height 10
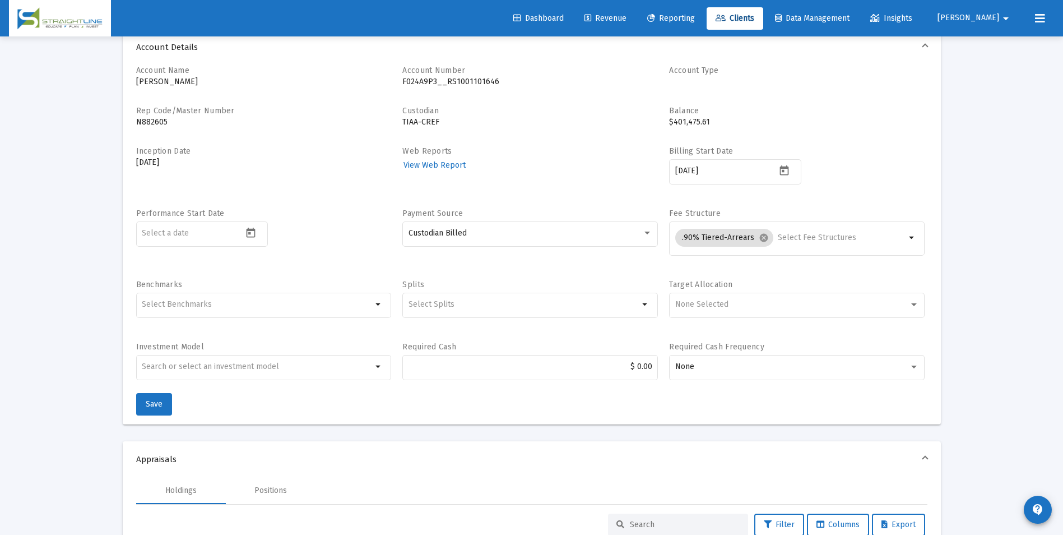
scroll to position [0, 0]
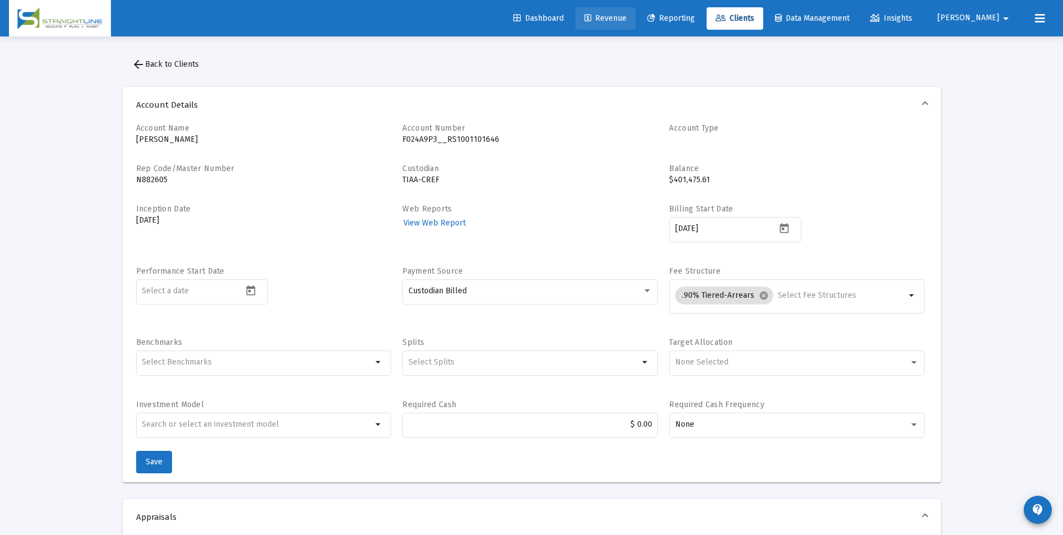
click at [627, 17] on span "Revenue" at bounding box center [606, 18] width 42 height 10
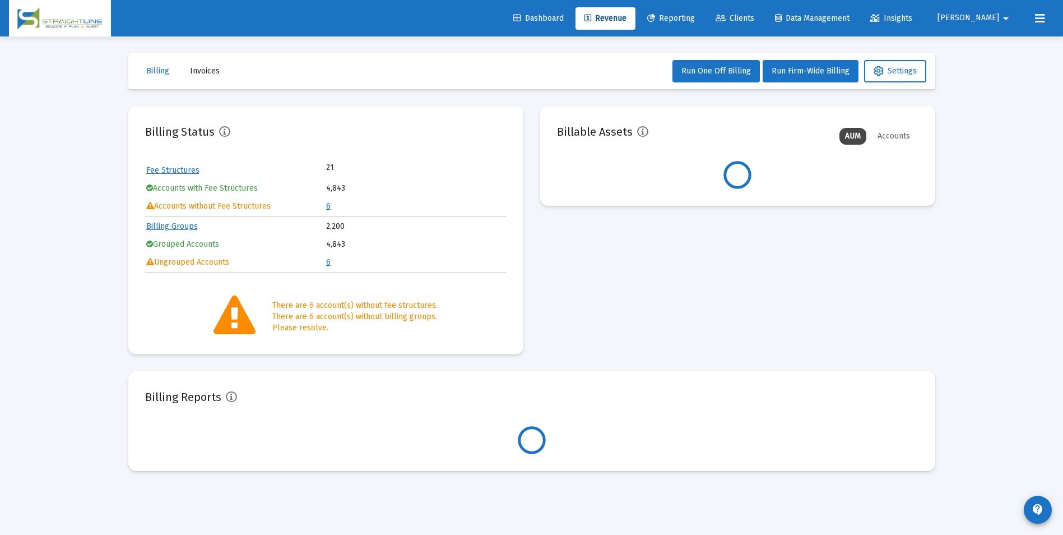
click at [764, 13] on link "Clients" at bounding box center [735, 18] width 57 height 22
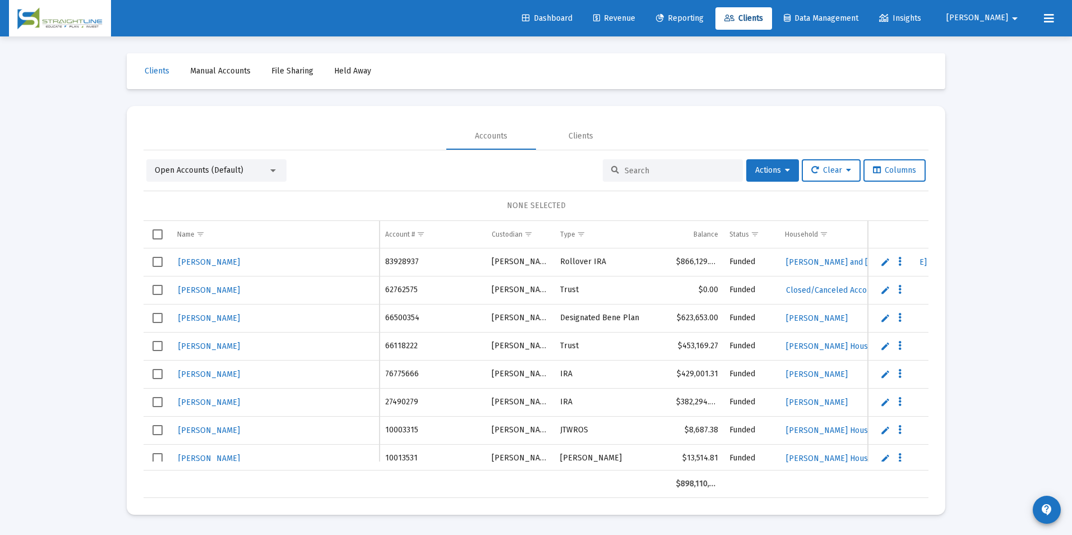
click at [639, 169] on input at bounding box center [679, 171] width 110 height 10
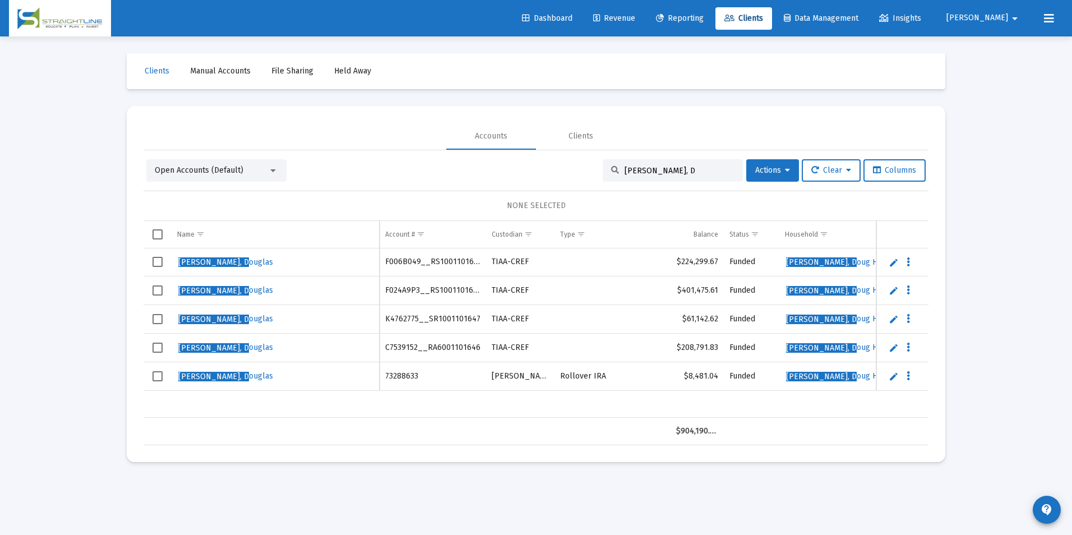
type input "[PERSON_NAME], D"
click at [396, 319] on td "K4762775__SR1001101647" at bounding box center [433, 319] width 107 height 29
copy td "K4762775__SR1001101647"
click at [199, 312] on link "[PERSON_NAME], D ouglas" at bounding box center [225, 319] width 97 height 17
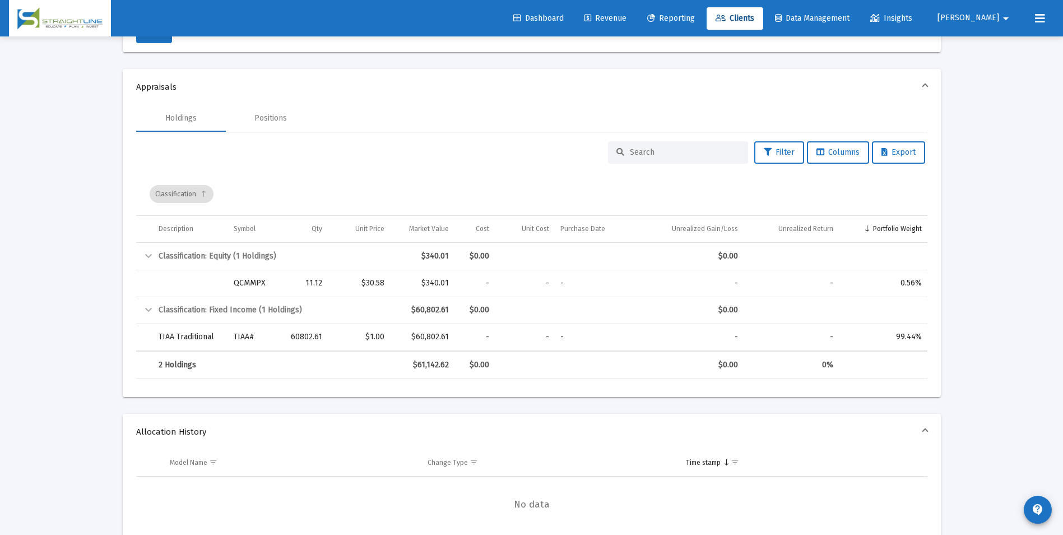
scroll to position [392, 0]
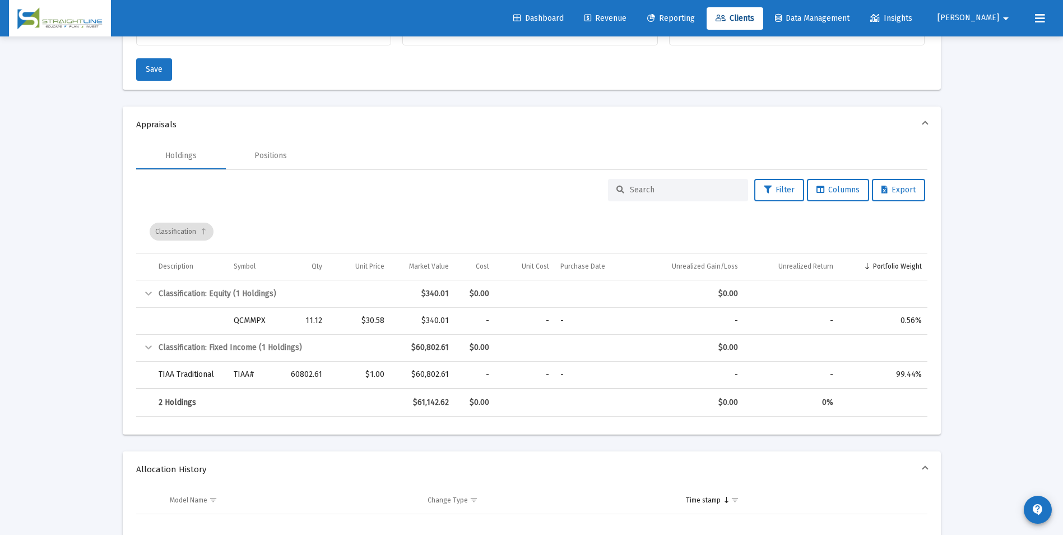
click at [636, 17] on link "Revenue" at bounding box center [606, 18] width 60 height 22
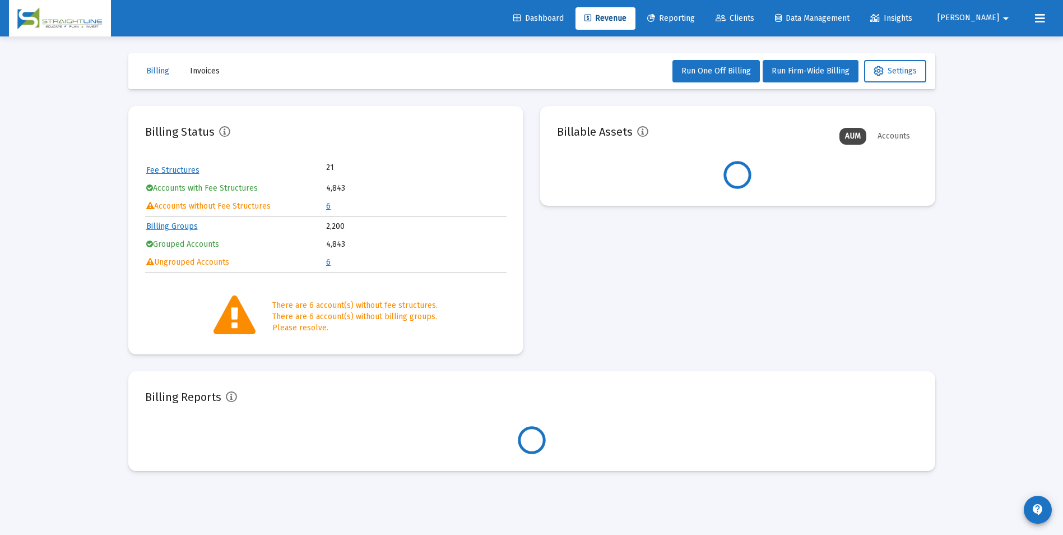
click at [764, 23] on link "Clients" at bounding box center [735, 18] width 57 height 22
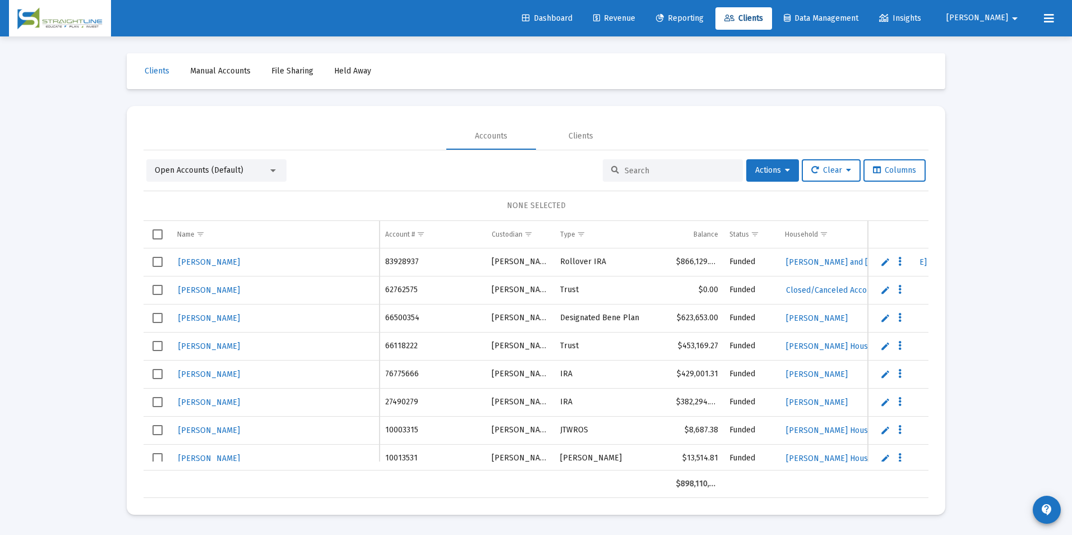
click at [619, 163] on div at bounding box center [673, 170] width 140 height 22
click at [624, 171] on input at bounding box center [679, 171] width 110 height 10
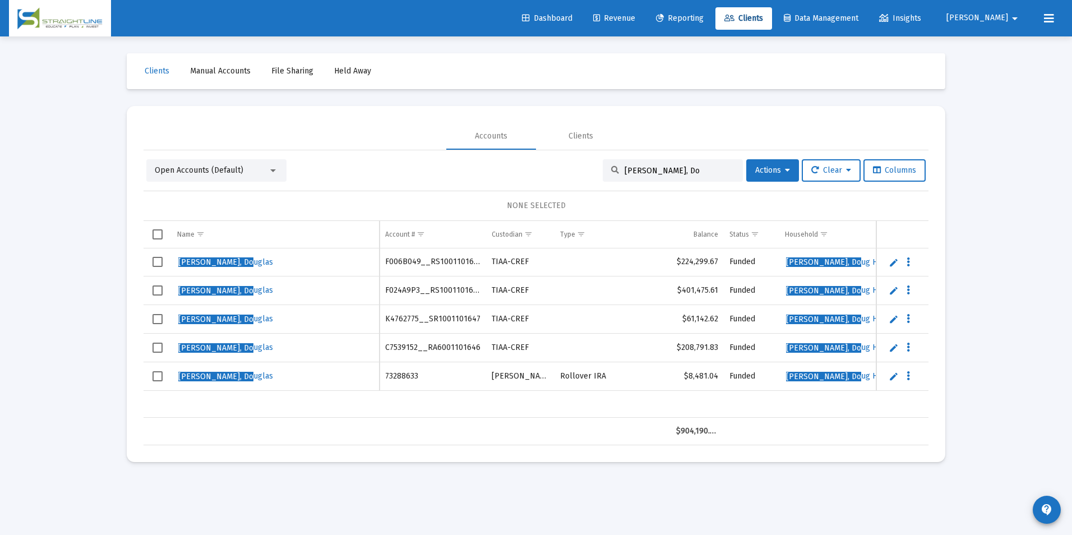
type input "[PERSON_NAME], Do"
click at [389, 346] on td "C7539152__RA6001101646" at bounding box center [433, 347] width 107 height 29
copy td "C7539152__RA6001101646"
click at [207, 345] on span "[PERSON_NAME], Do" at bounding box center [215, 348] width 75 height 10
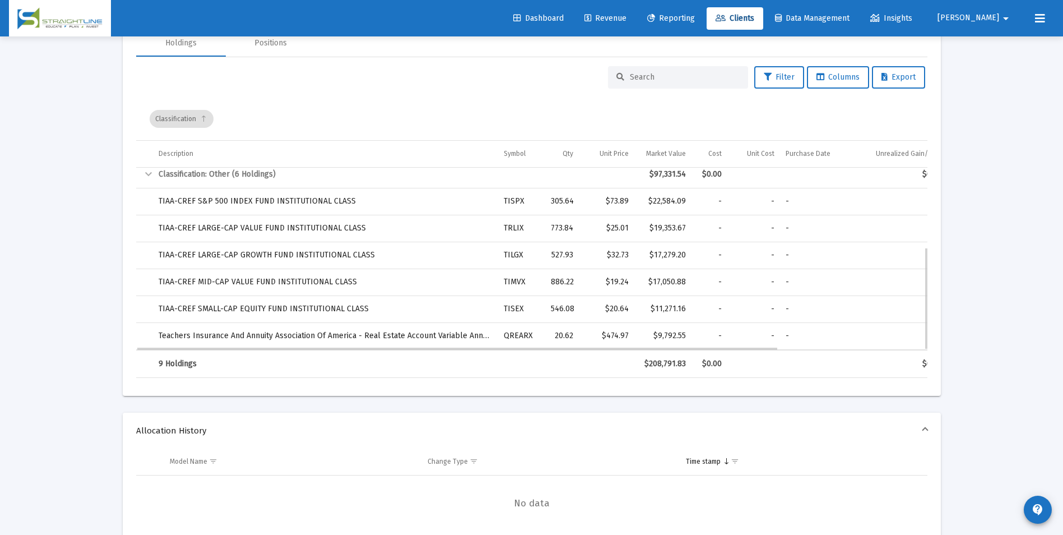
scroll to position [617, 0]
